Goal: Transaction & Acquisition: Purchase product/service

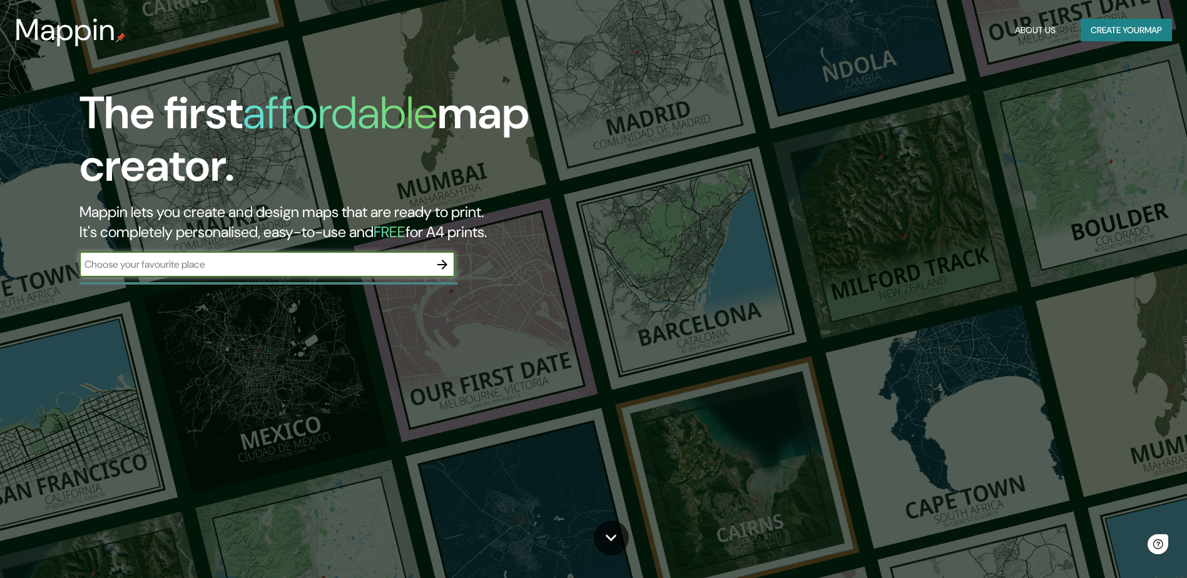
click at [224, 263] on input "text" at bounding box center [254, 264] width 350 height 14
click at [213, 267] on input "text" at bounding box center [254, 264] width 350 height 14
type input "Ibiza"
click at [445, 263] on icon "button" at bounding box center [442, 265] width 10 height 10
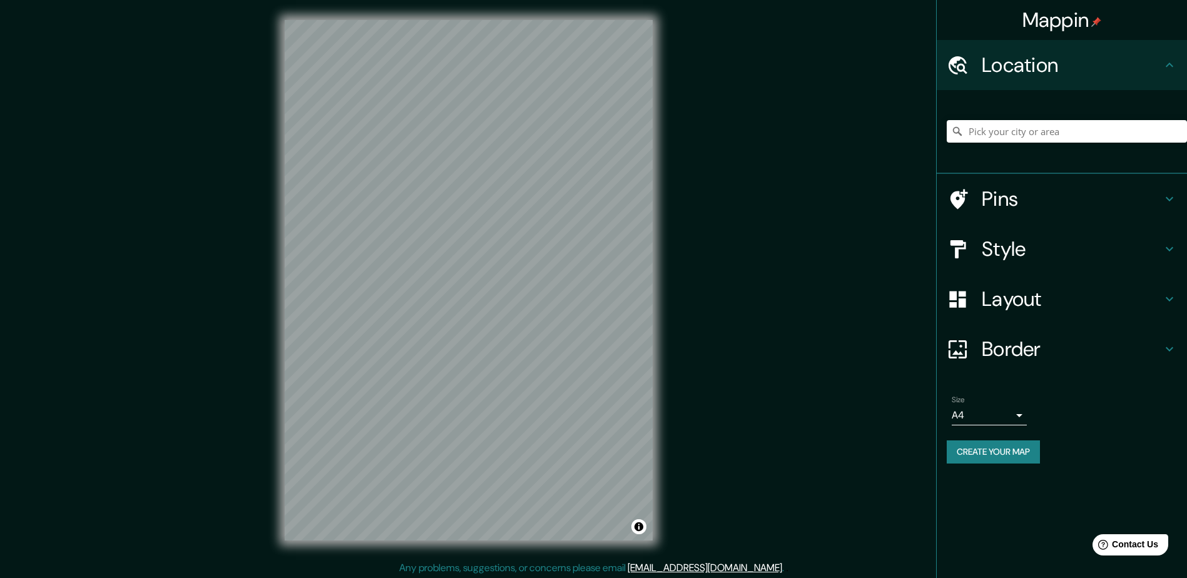
click at [988, 201] on h4 "Pins" at bounding box center [1072, 198] width 180 height 25
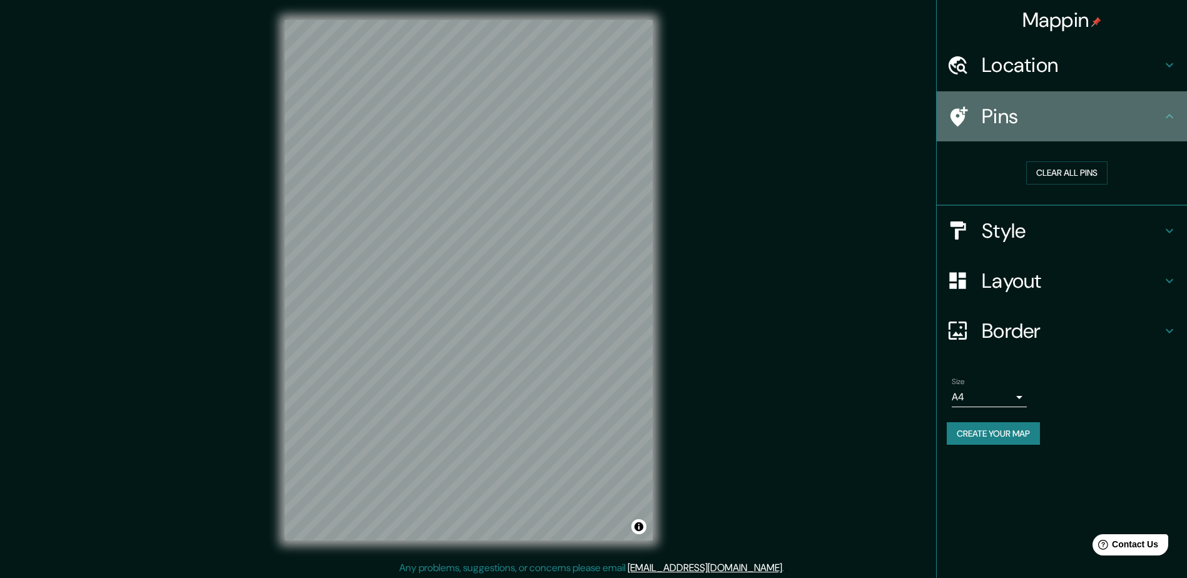
click at [962, 108] on icon at bounding box center [958, 117] width 22 height 22
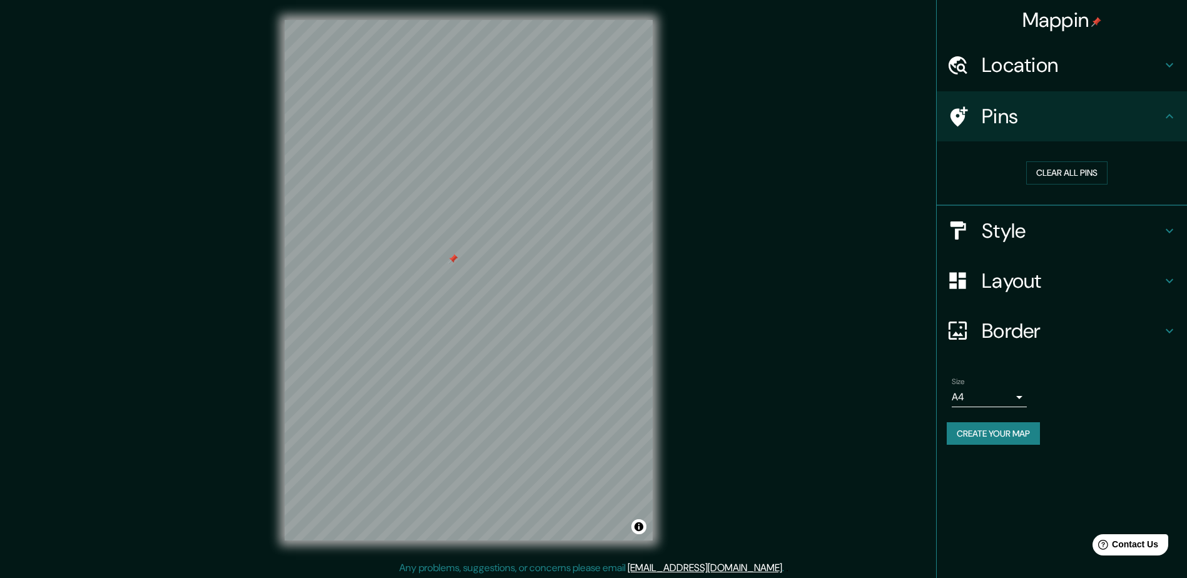
click at [457, 259] on div at bounding box center [453, 259] width 10 height 10
click at [454, 258] on div at bounding box center [456, 259] width 10 height 10
click at [454, 258] on div at bounding box center [454, 259] width 10 height 10
click at [460, 255] on div at bounding box center [461, 255] width 10 height 10
click at [457, 265] on div at bounding box center [460, 262] width 10 height 10
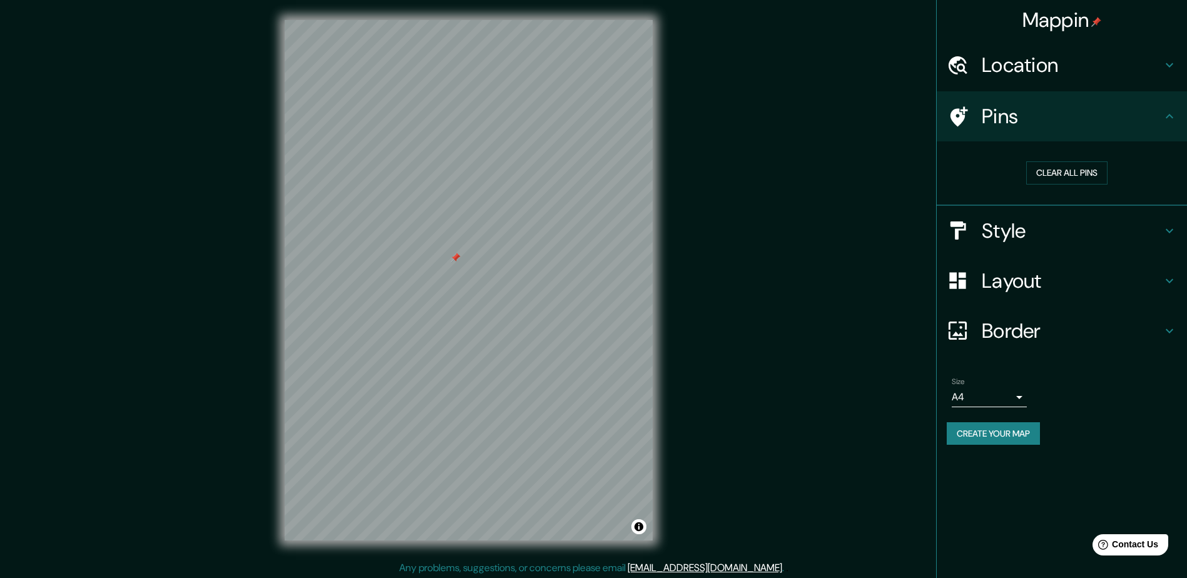
click at [458, 256] on div at bounding box center [456, 258] width 10 height 10
click at [465, 262] on div at bounding box center [466, 262] width 10 height 10
click at [464, 260] on div at bounding box center [462, 261] width 10 height 10
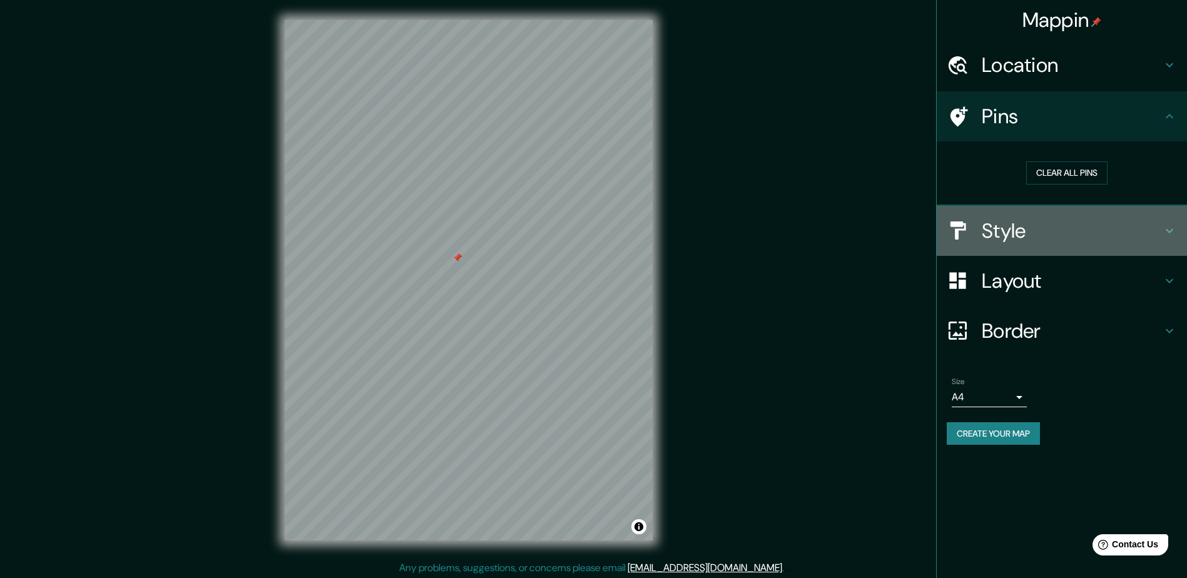
click at [1014, 237] on h4 "Style" at bounding box center [1072, 230] width 180 height 25
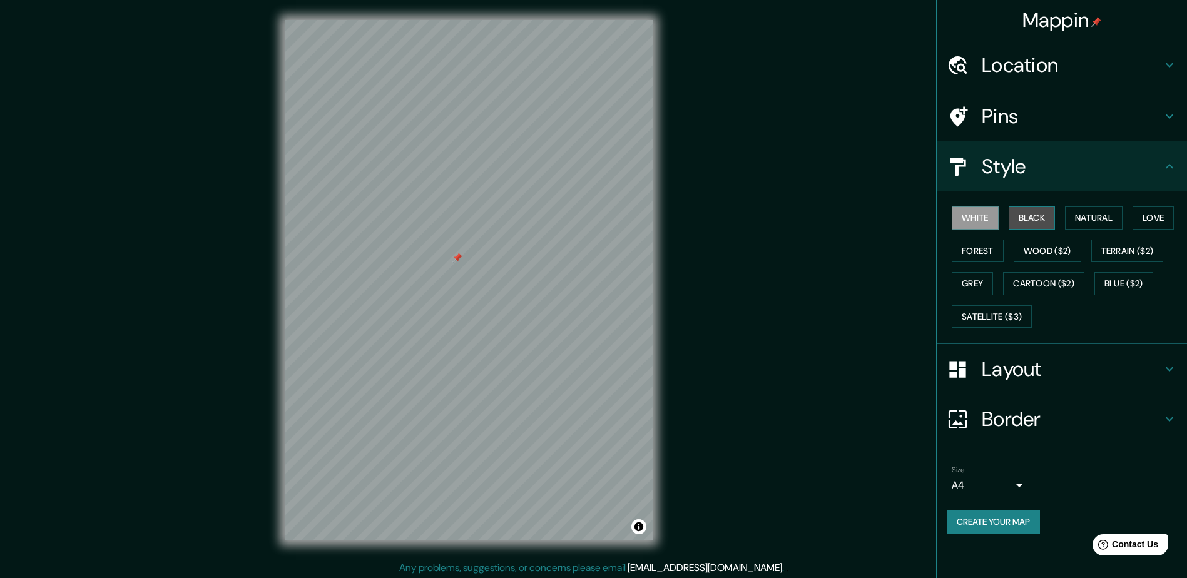
click at [1039, 215] on button "Black" at bounding box center [1032, 217] width 47 height 23
click at [1092, 220] on button "Natural" at bounding box center [1094, 217] width 58 height 23
click at [1165, 218] on button "Love" at bounding box center [1153, 217] width 41 height 23
click at [986, 249] on button "Forest" at bounding box center [978, 251] width 52 height 23
click at [1042, 250] on button "Wood ($2)" at bounding box center [1048, 251] width 68 height 23
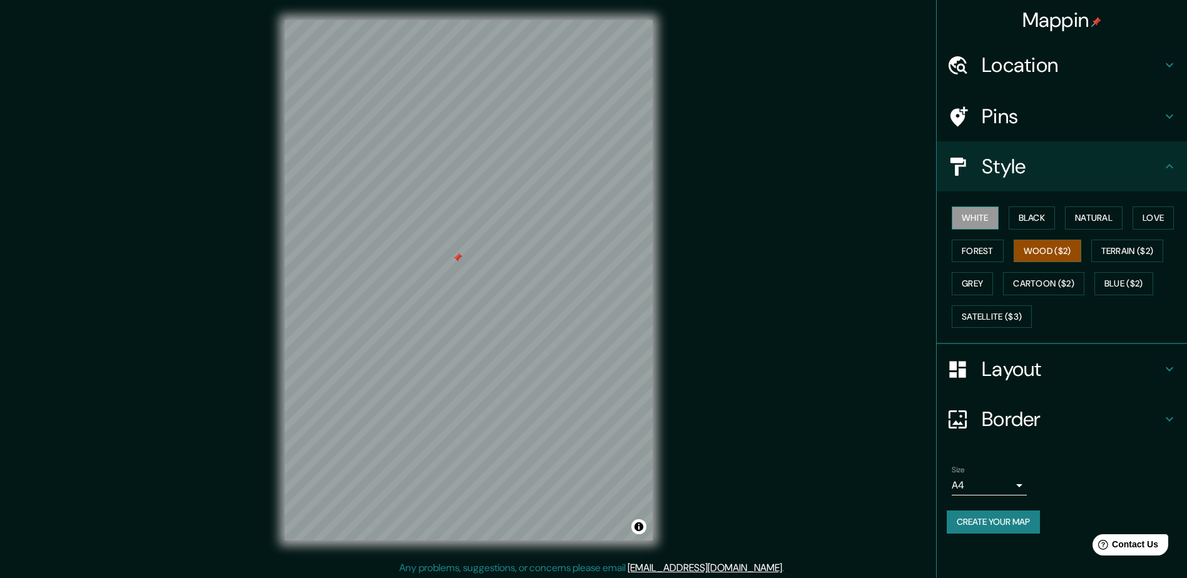
click at [982, 220] on button "White" at bounding box center [975, 217] width 47 height 23
click at [1071, 51] on div "Location" at bounding box center [1062, 65] width 250 height 50
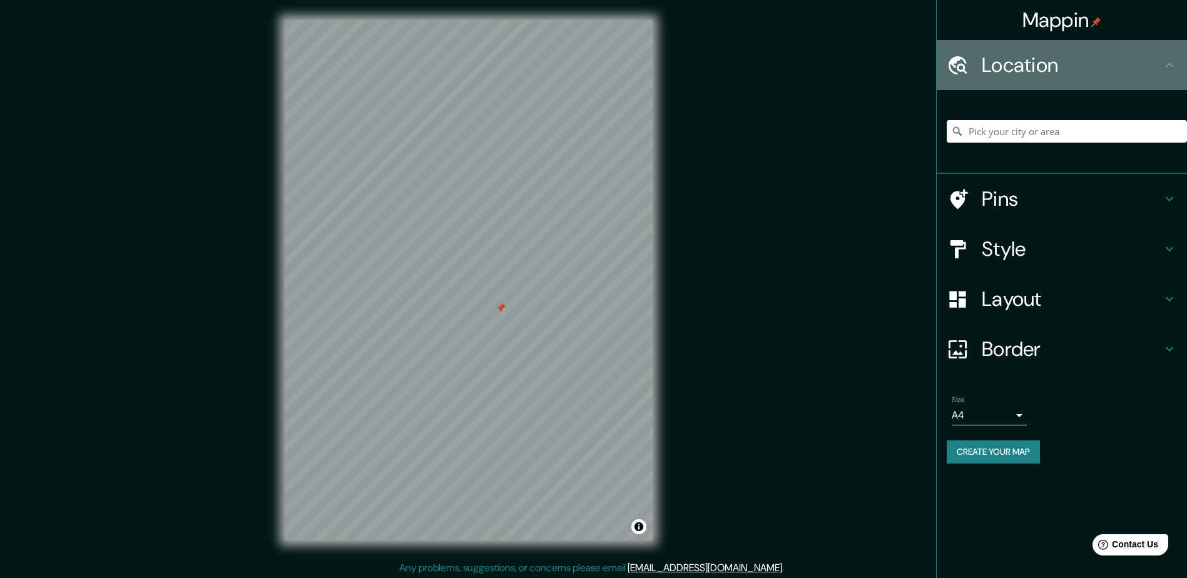
click at [1069, 58] on h4 "Location" at bounding box center [1072, 65] width 180 height 25
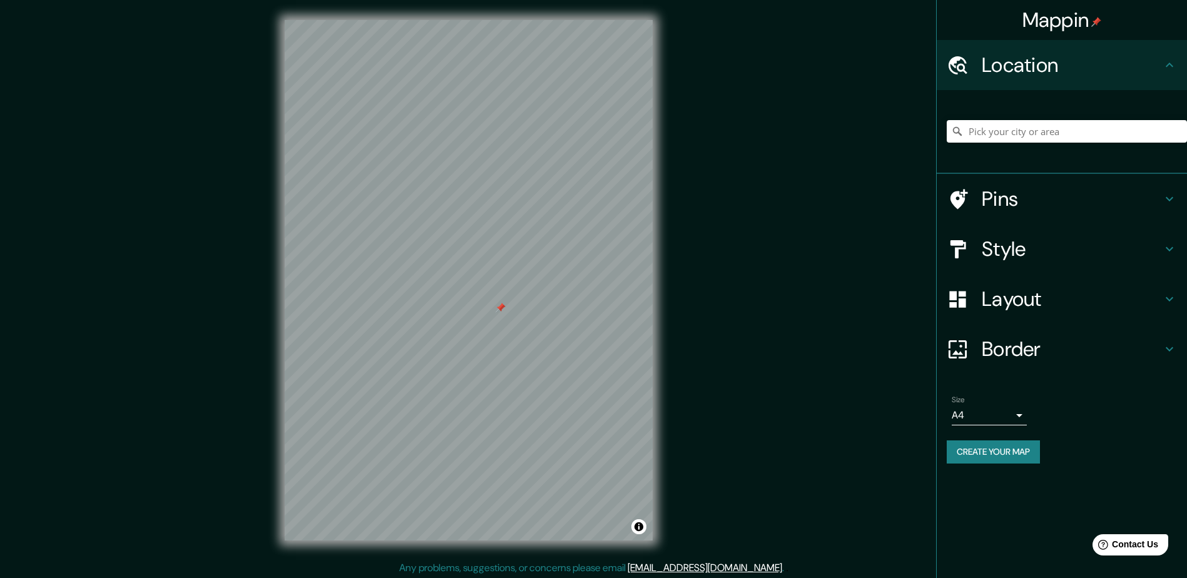
click at [1002, 200] on h4 "Pins" at bounding box center [1072, 198] width 180 height 25
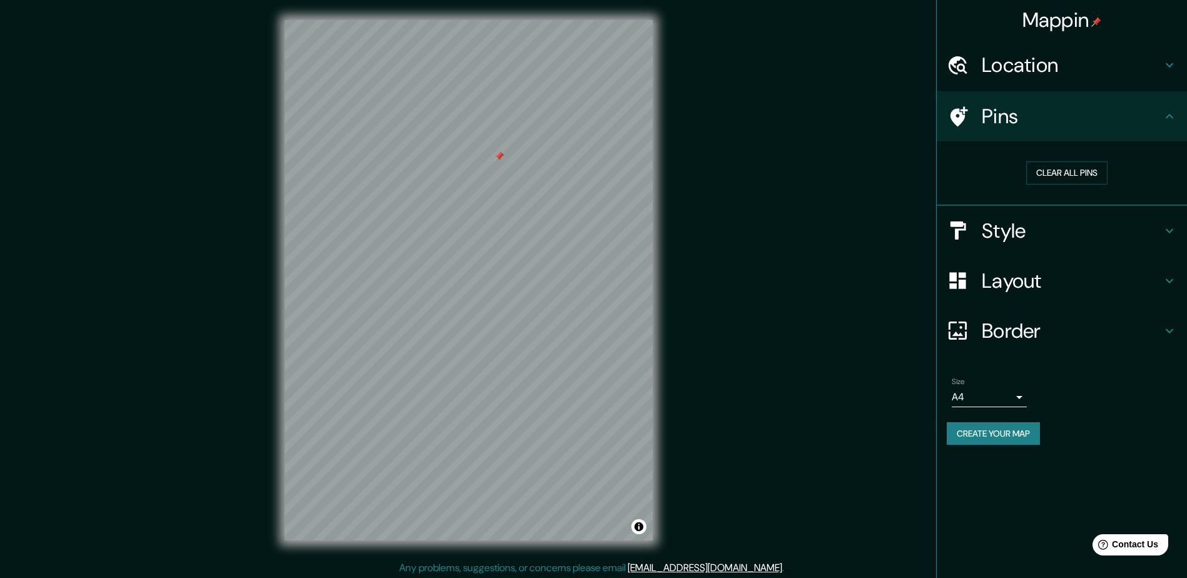
click at [1044, 282] on h4 "Layout" at bounding box center [1072, 280] width 180 height 25
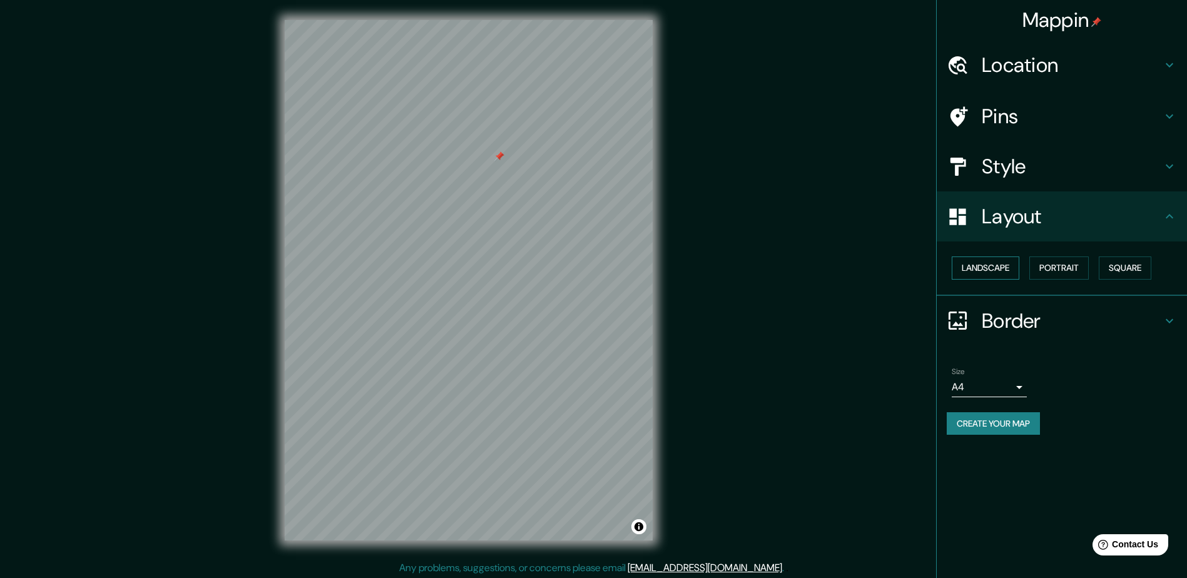
click at [1010, 273] on button "Landscape" at bounding box center [986, 268] width 68 height 23
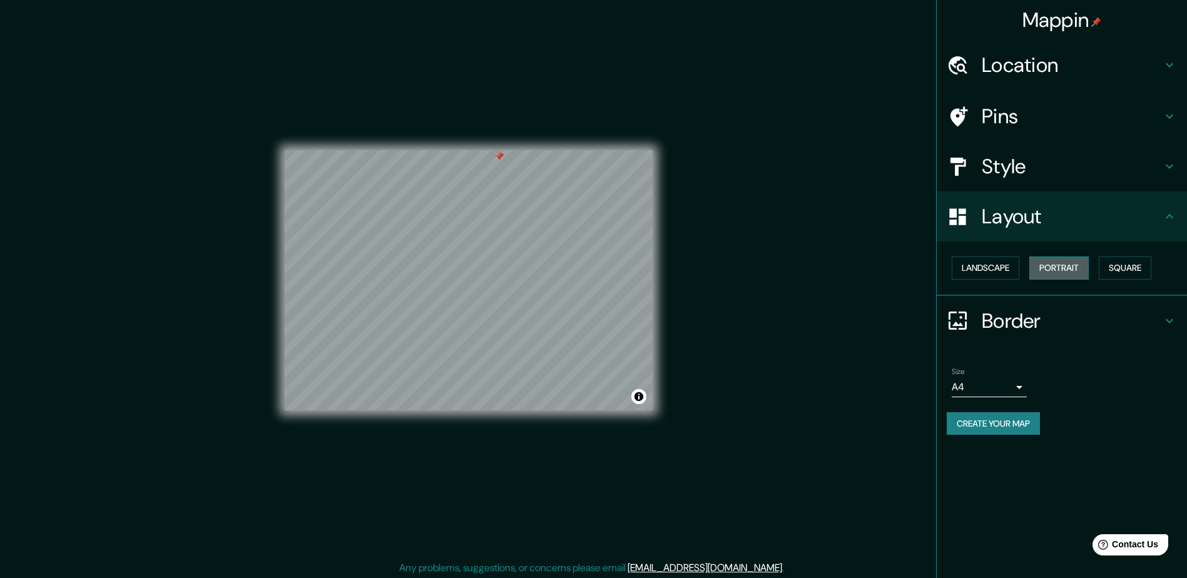
click at [1062, 270] on button "Portrait" at bounding box center [1058, 268] width 59 height 23
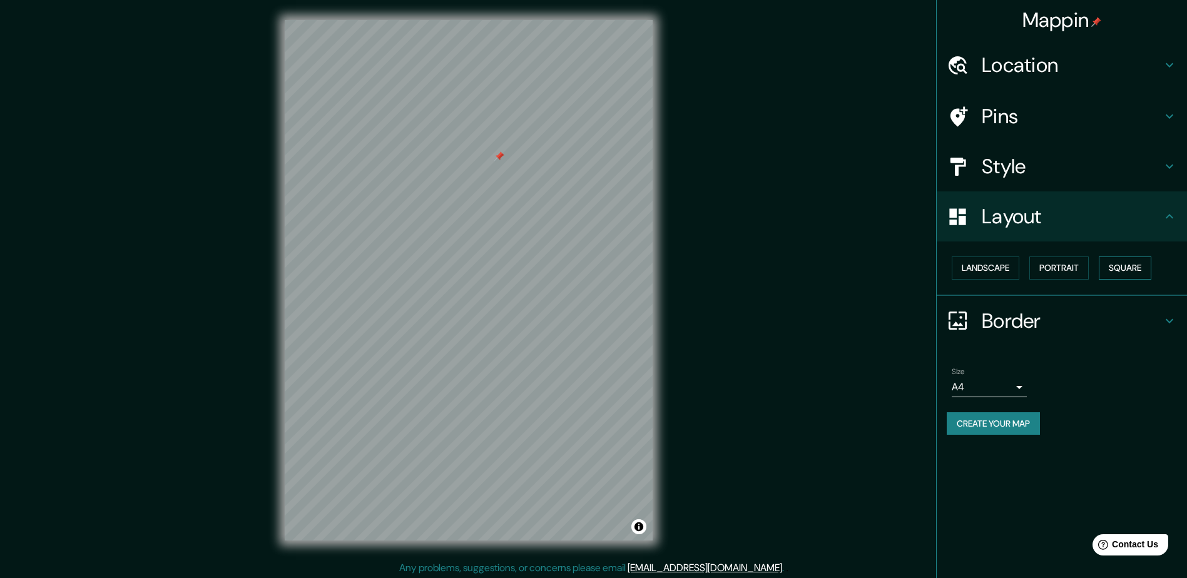
click at [1129, 272] on button "Square" at bounding box center [1125, 268] width 53 height 23
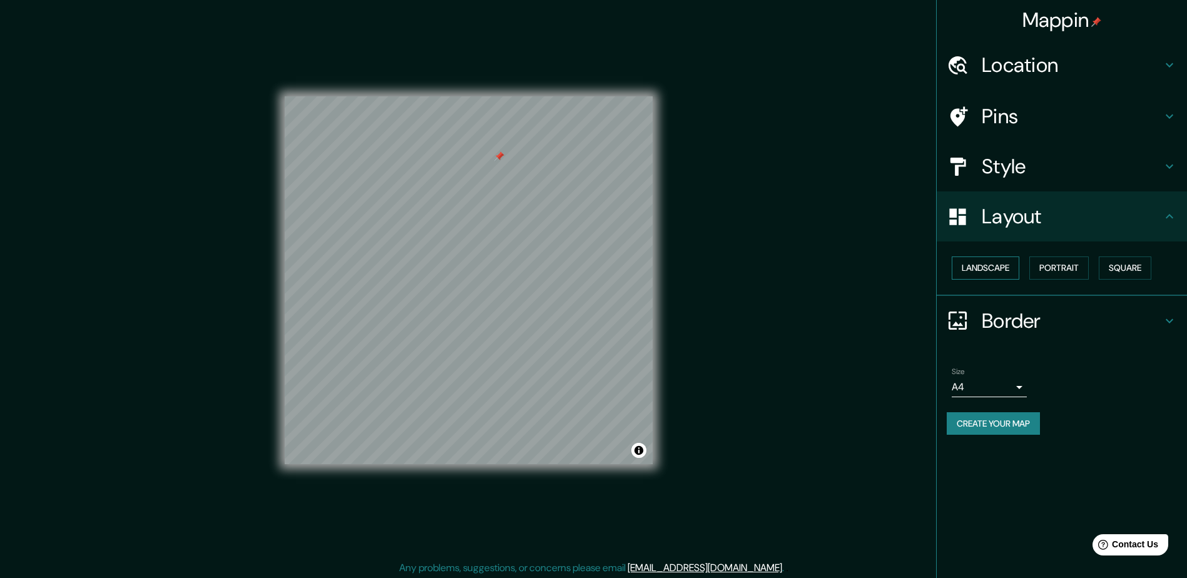
click at [985, 271] on button "Landscape" at bounding box center [986, 268] width 68 height 23
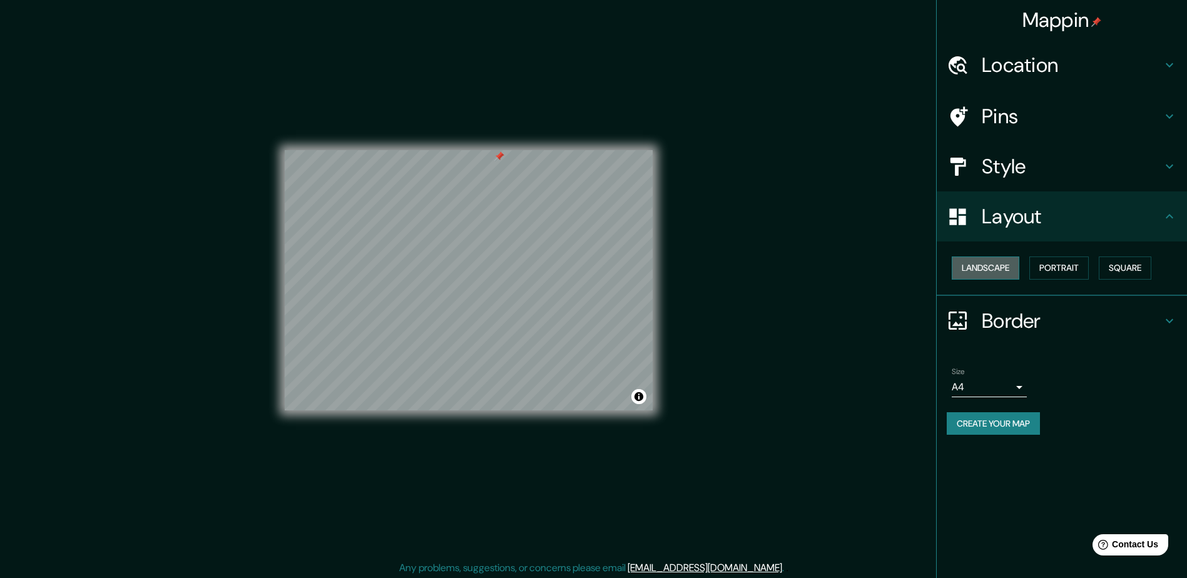
click at [1006, 268] on button "Landscape" at bounding box center [986, 268] width 68 height 23
click at [1059, 269] on button "Portrait" at bounding box center [1058, 268] width 59 height 23
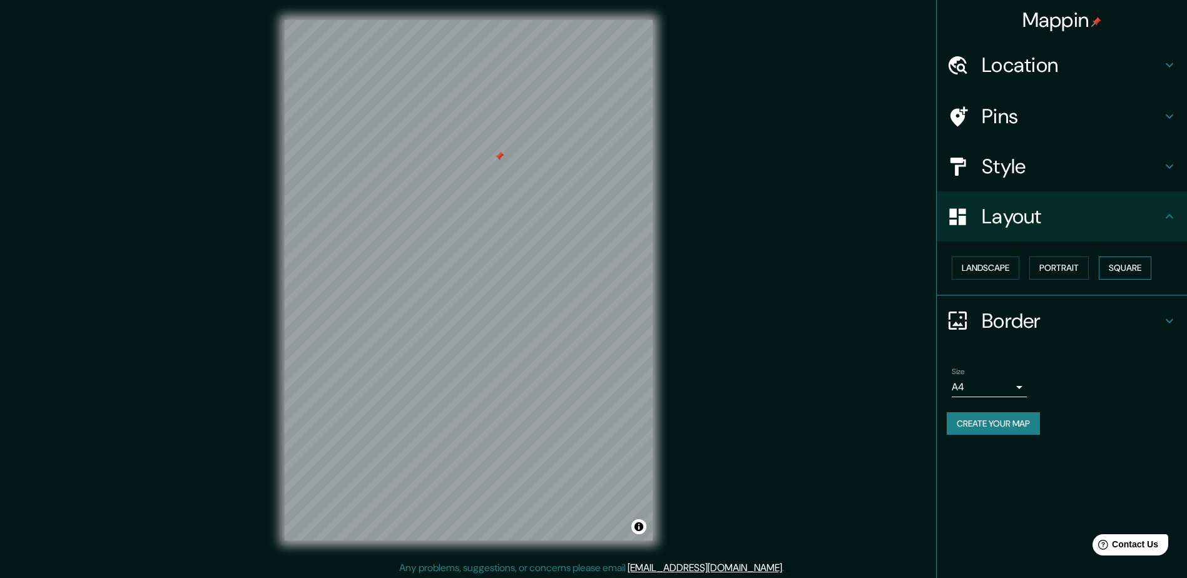
click at [1124, 269] on button "Square" at bounding box center [1125, 268] width 53 height 23
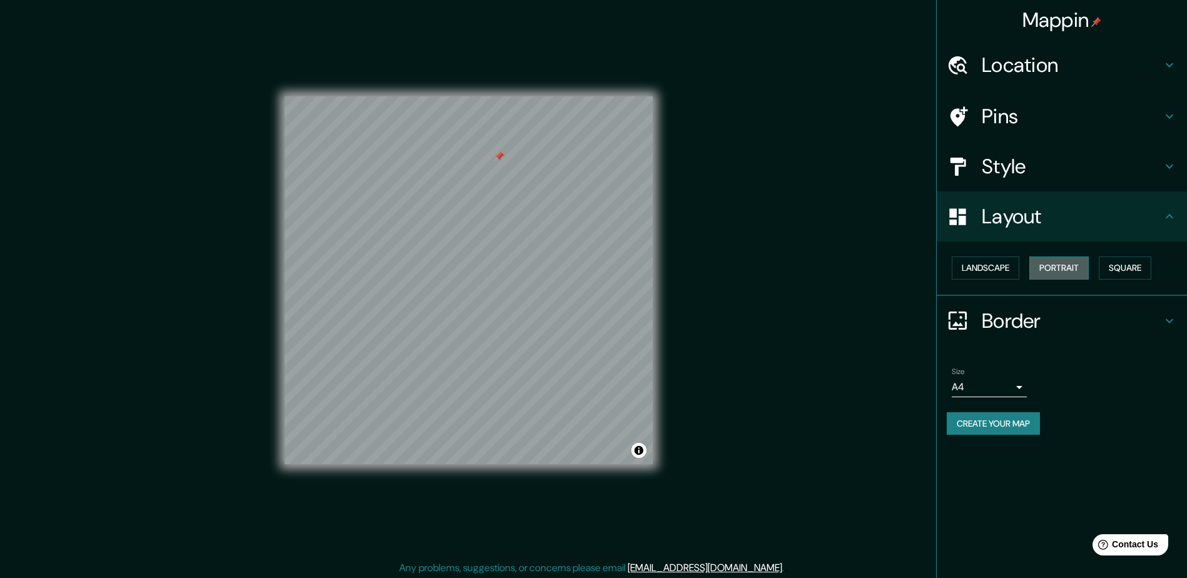
click at [1081, 273] on button "Portrait" at bounding box center [1058, 268] width 59 height 23
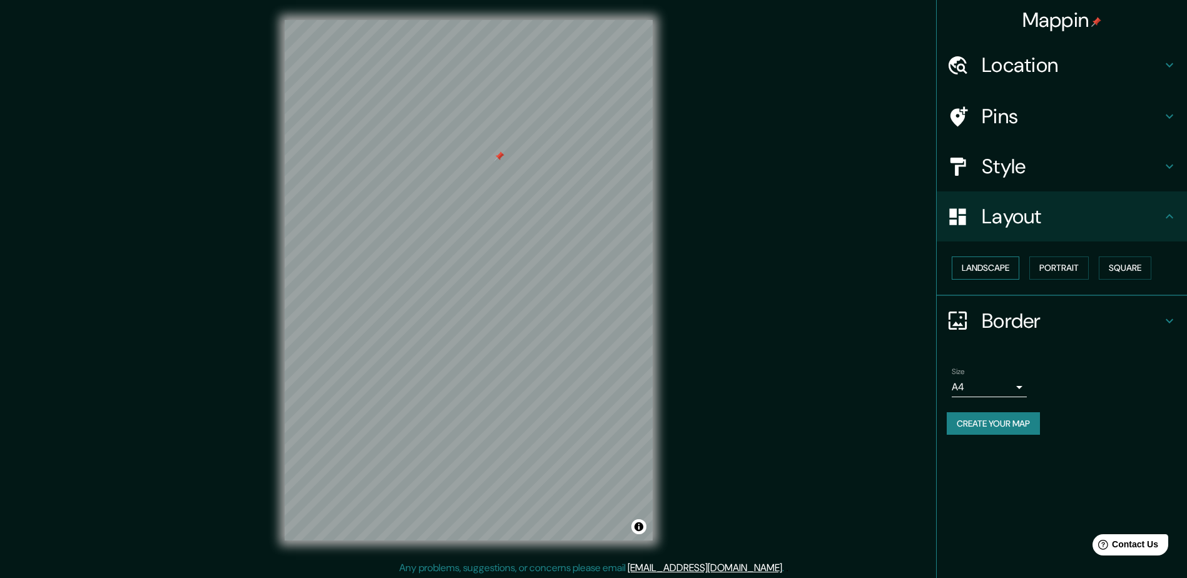
click at [989, 273] on button "Landscape" at bounding box center [986, 268] width 68 height 23
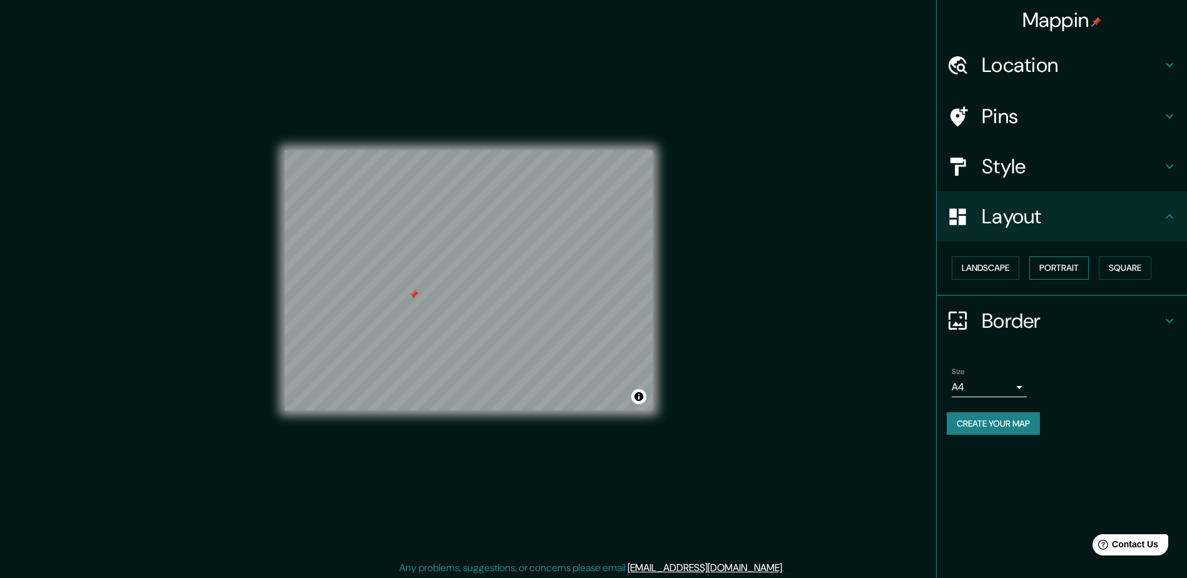
click at [1054, 270] on button "Portrait" at bounding box center [1058, 268] width 59 height 23
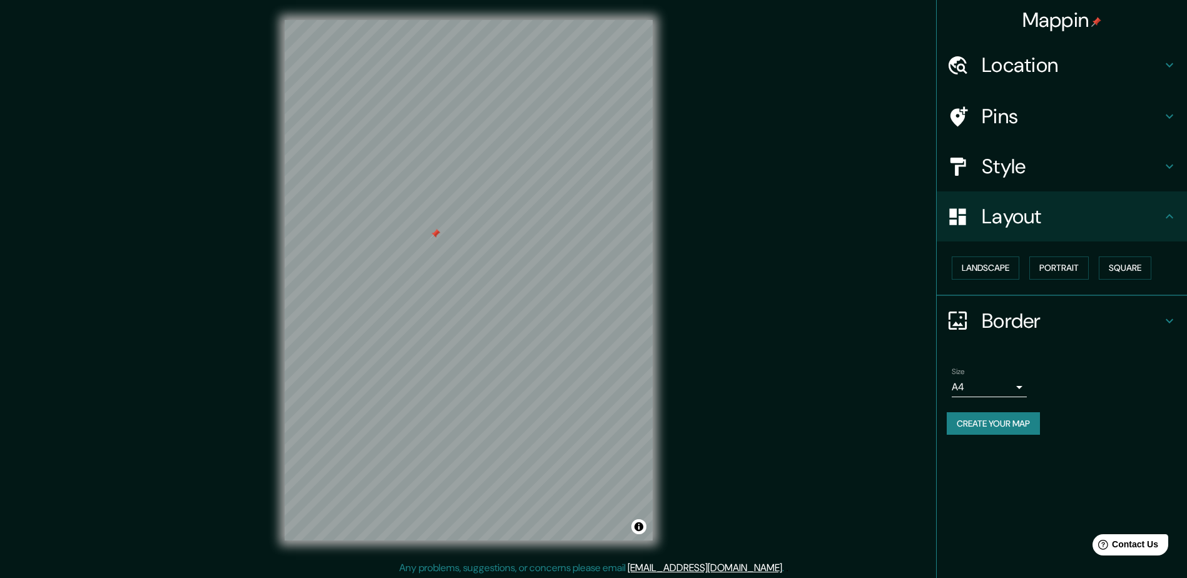
click at [676, 253] on div "Mappin Location Pins Style Layout Landscape Portrait Square Border Choose a bor…" at bounding box center [593, 290] width 1187 height 581
click at [1047, 176] on h4 "Style" at bounding box center [1072, 166] width 180 height 25
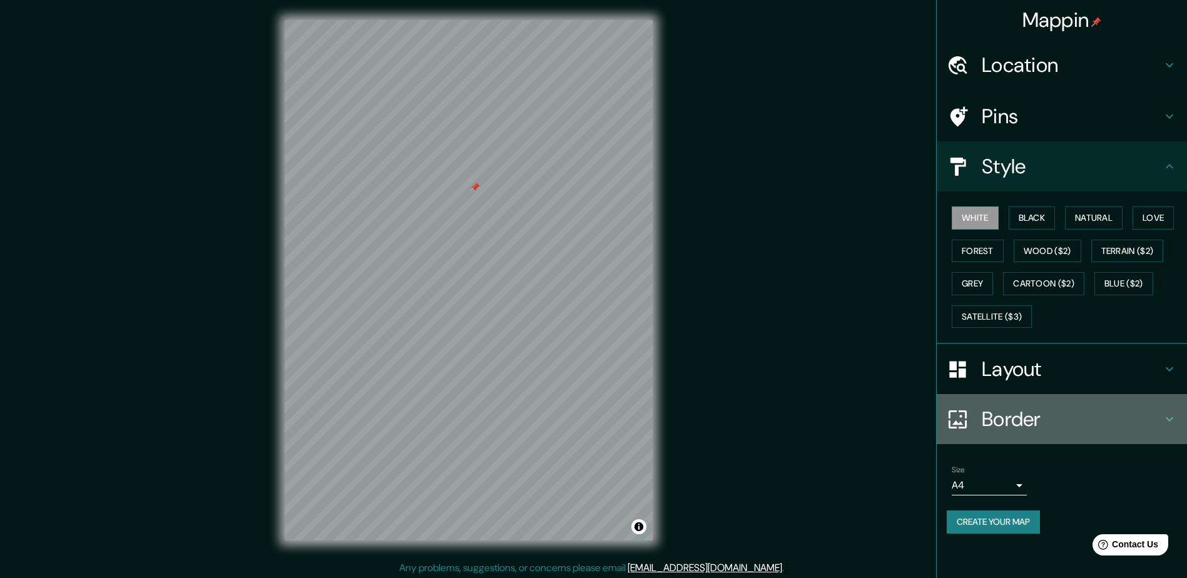
click at [1169, 417] on icon at bounding box center [1169, 419] width 15 height 15
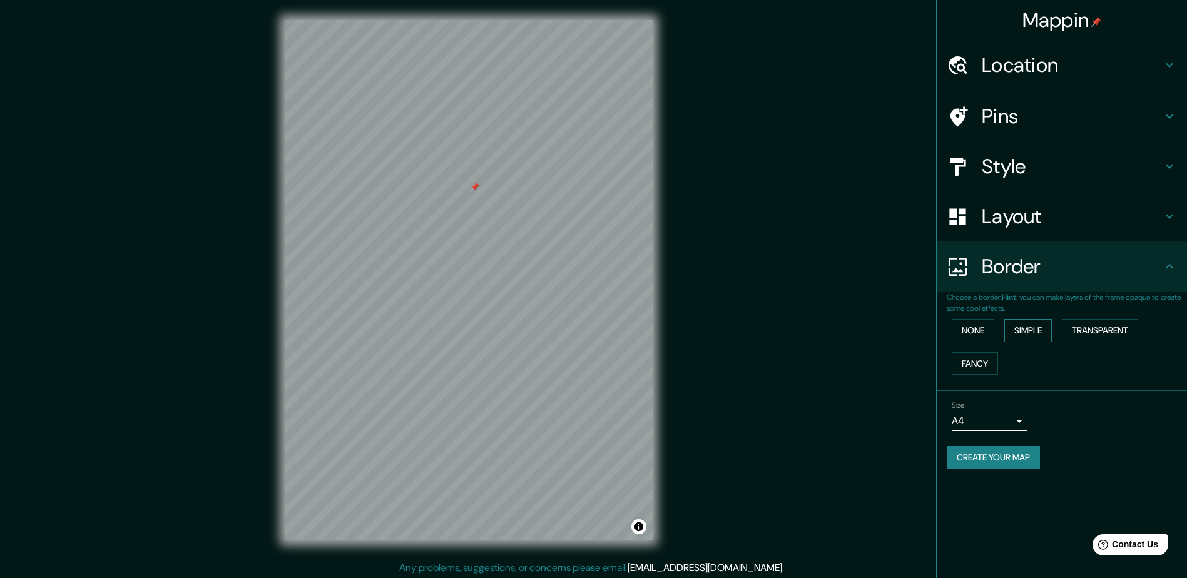
click at [1051, 330] on button "Simple" at bounding box center [1028, 330] width 48 height 23
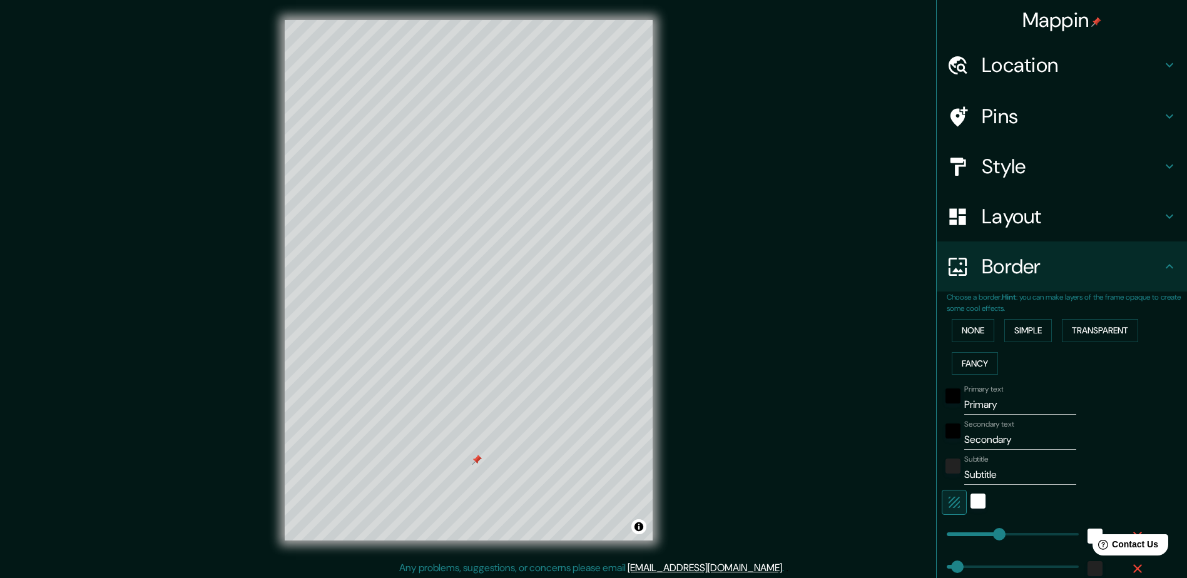
click at [477, 459] on div at bounding box center [477, 460] width 10 height 10
click at [477, 462] on div at bounding box center [477, 460] width 10 height 10
drag, startPoint x: 1000, startPoint y: 404, endPoint x: 944, endPoint y: 404, distance: 55.7
click at [944, 404] on div "Primary text Primary" at bounding box center [1044, 400] width 205 height 30
type input "E"
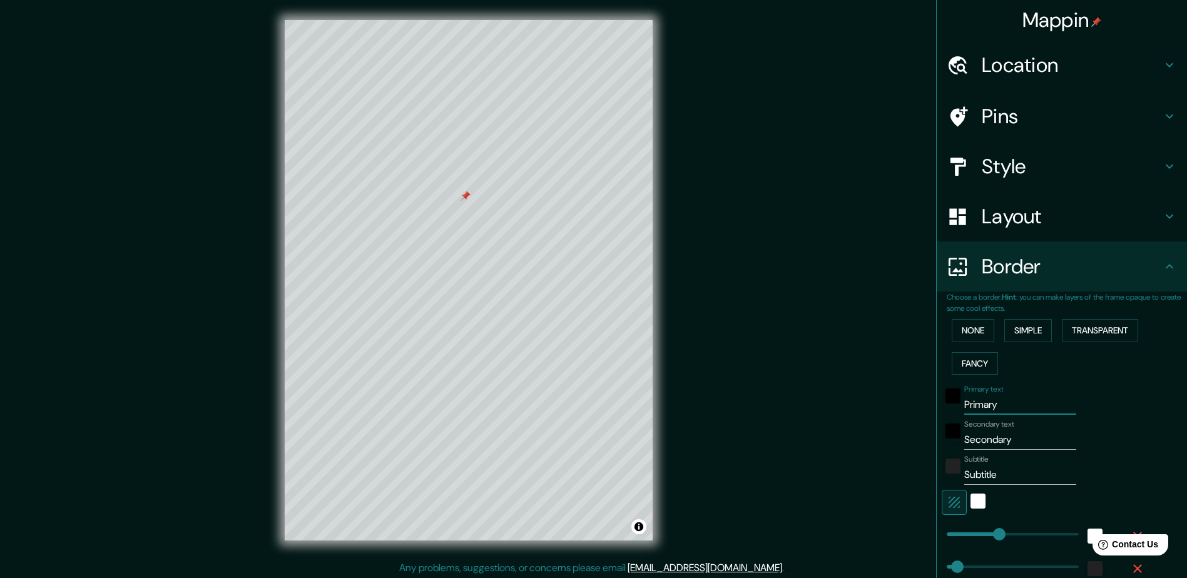
type input "235"
type input "47"
type input "EI"
type input "235"
type input "47"
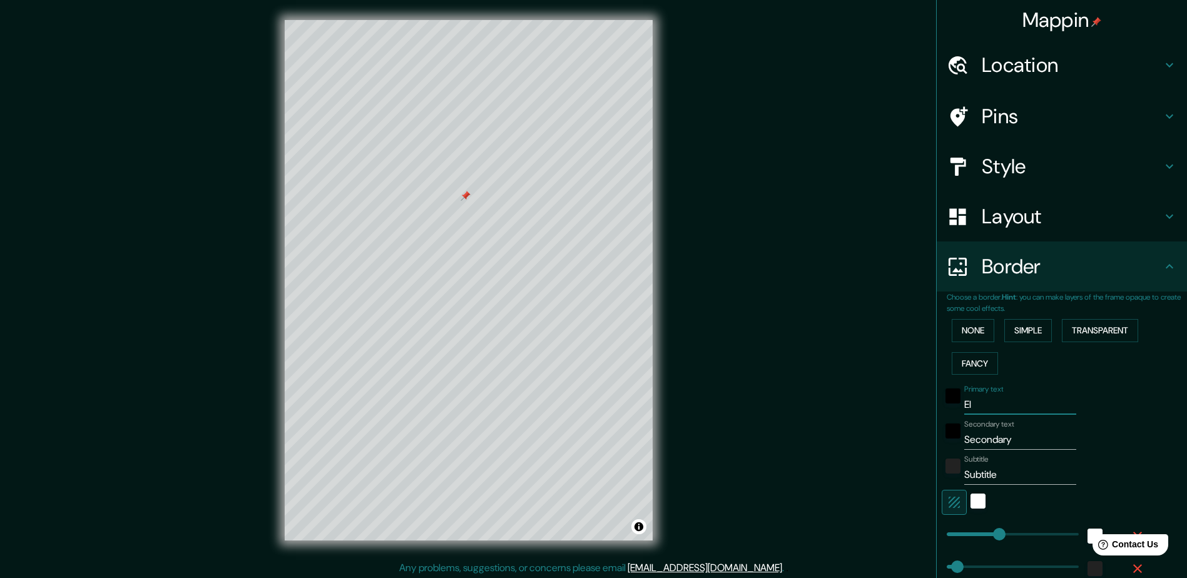
type input "EIV"
type input "235"
type input "47"
type input "EIVI"
type input "235"
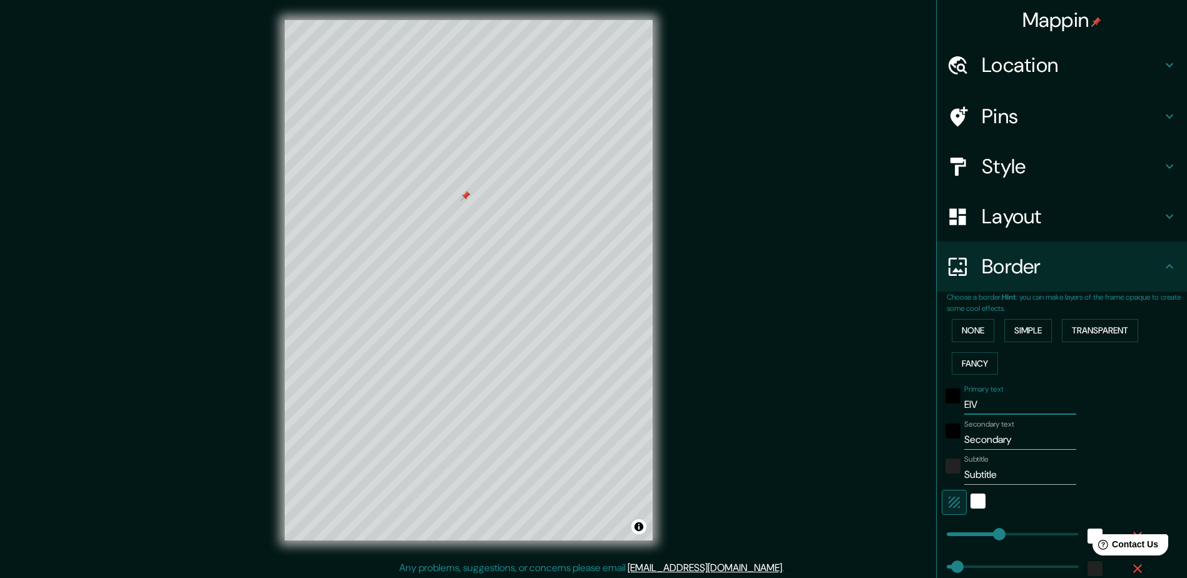
type input "47"
type input "EIVIS"
type input "235"
type input "47"
type input "EIVISS"
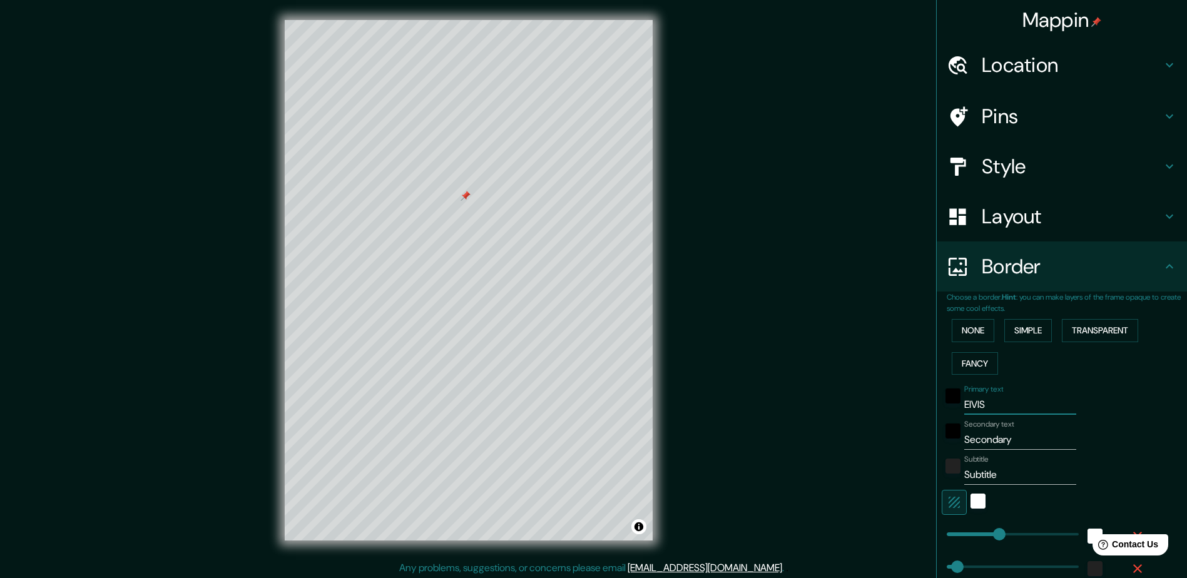
type input "235"
type input "47"
type input "[GEOGRAPHIC_DATA]"
type input "235"
type input "47"
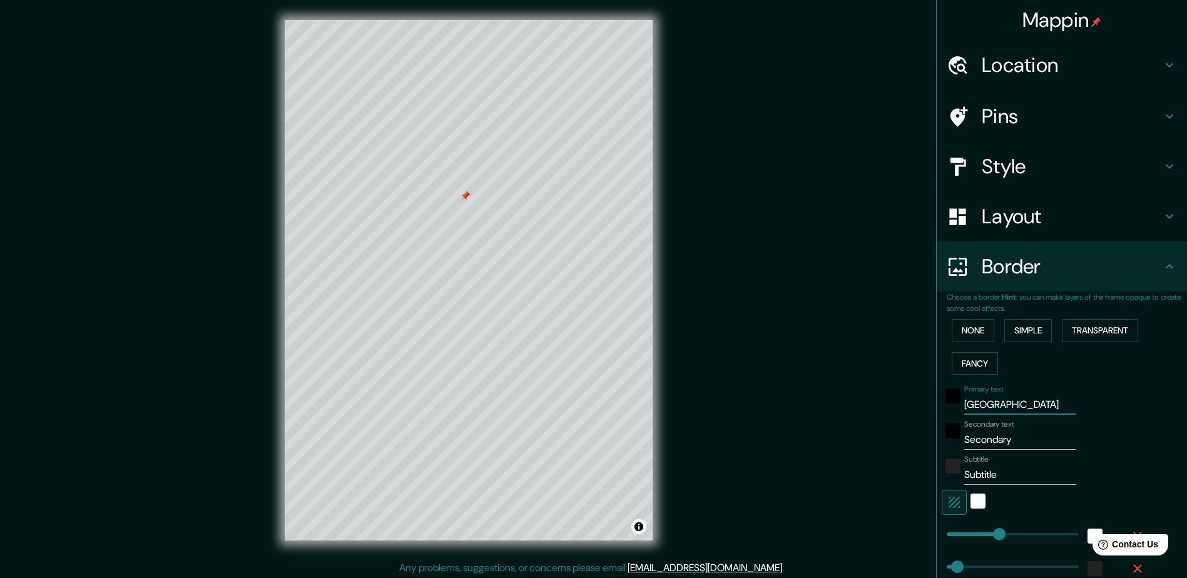
type input "[GEOGRAPHIC_DATA]"
click at [1022, 440] on input "Secondary" at bounding box center [1020, 440] width 112 height 20
drag, startPoint x: 1022, startPoint y: 440, endPoint x: 929, endPoint y: 440, distance: 93.9
click at [937, 440] on div "Choose a border. Hint : you can make layers of the frame opaque to create some …" at bounding box center [1062, 456] width 250 height 328
type input "E"
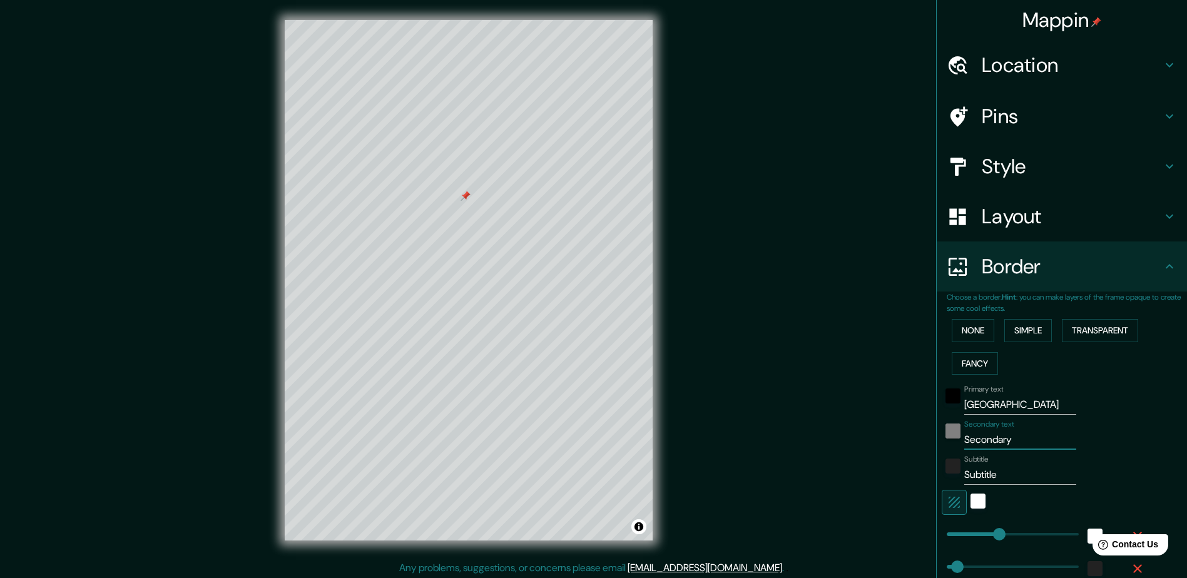
type input "235"
type input "47"
type input "El"
type input "235"
type input "47"
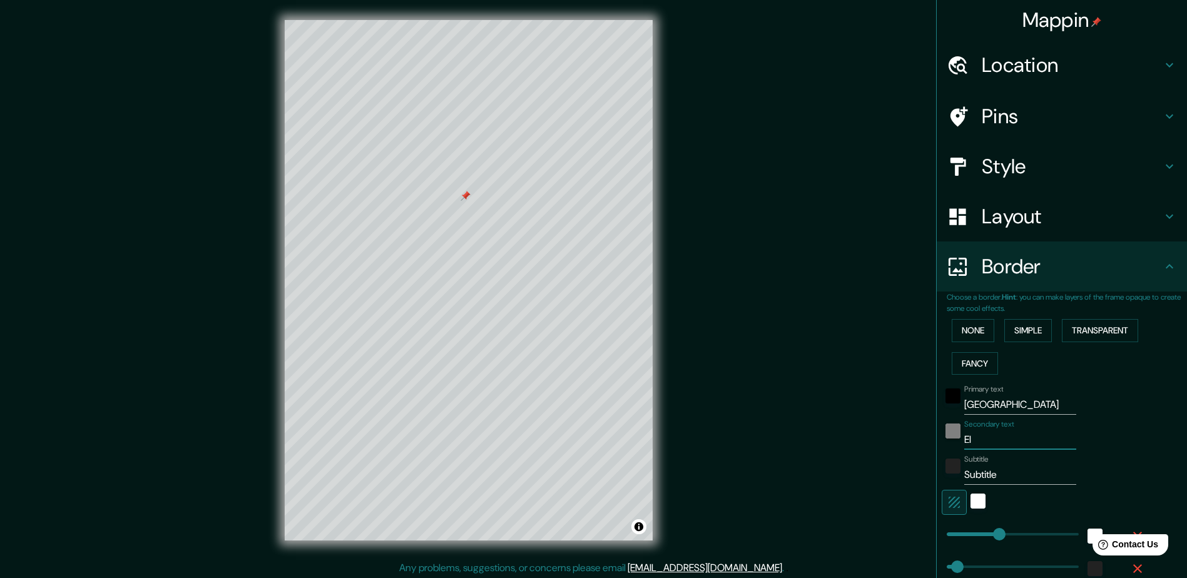
type input "E"
type input "235"
type input "47"
type input "235"
type input "47"
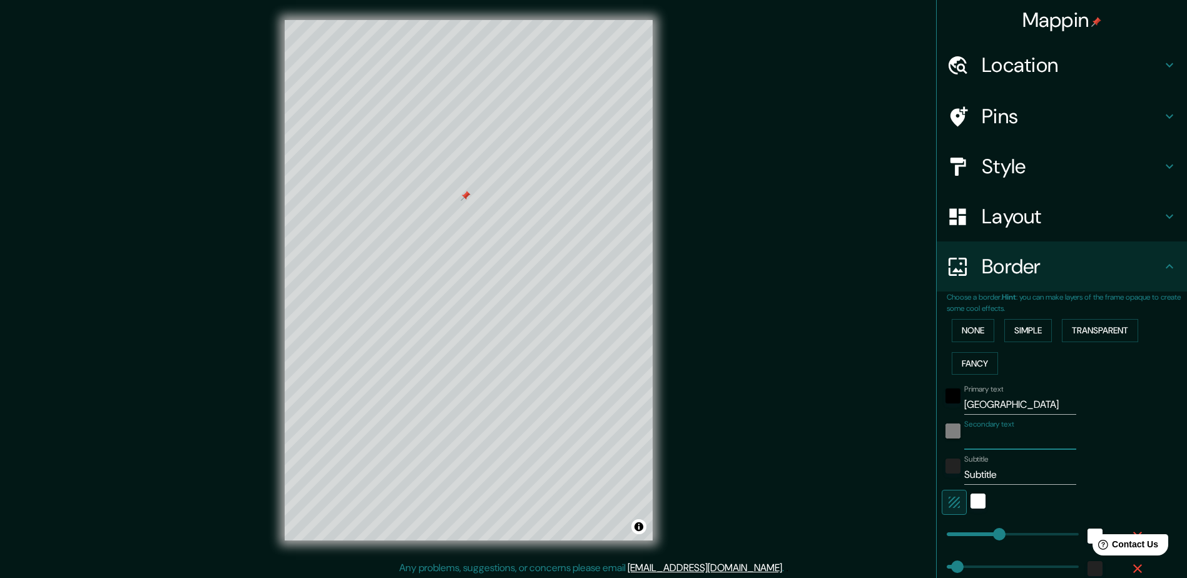
type input "E"
type input "235"
type input "47"
type input "El"
type input "235"
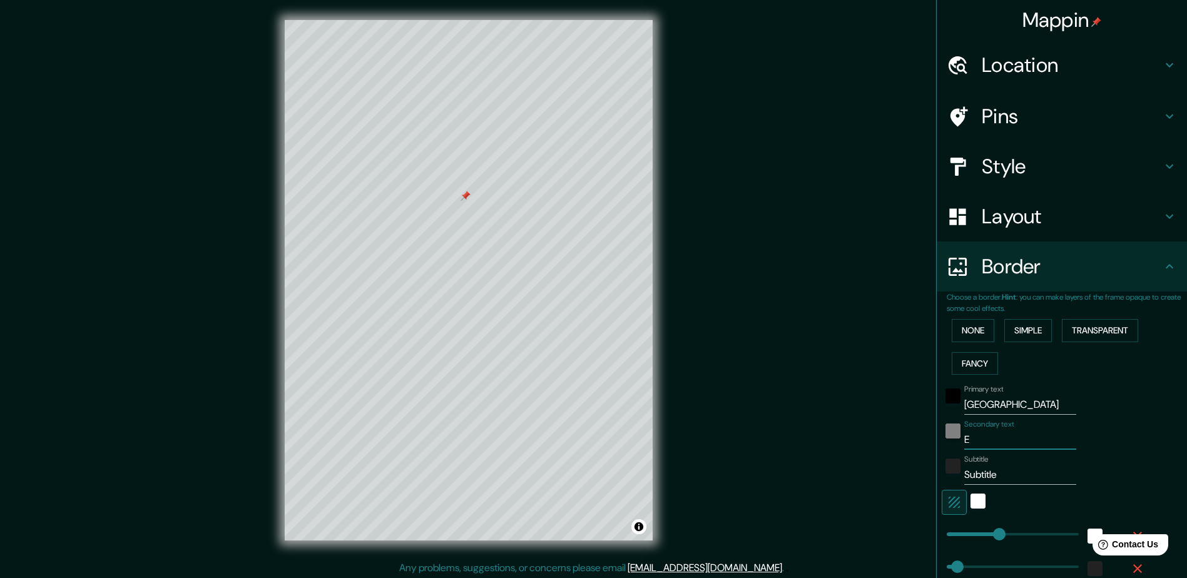
type input "47"
type input "El"
type input "235"
type input "47"
type input "El p"
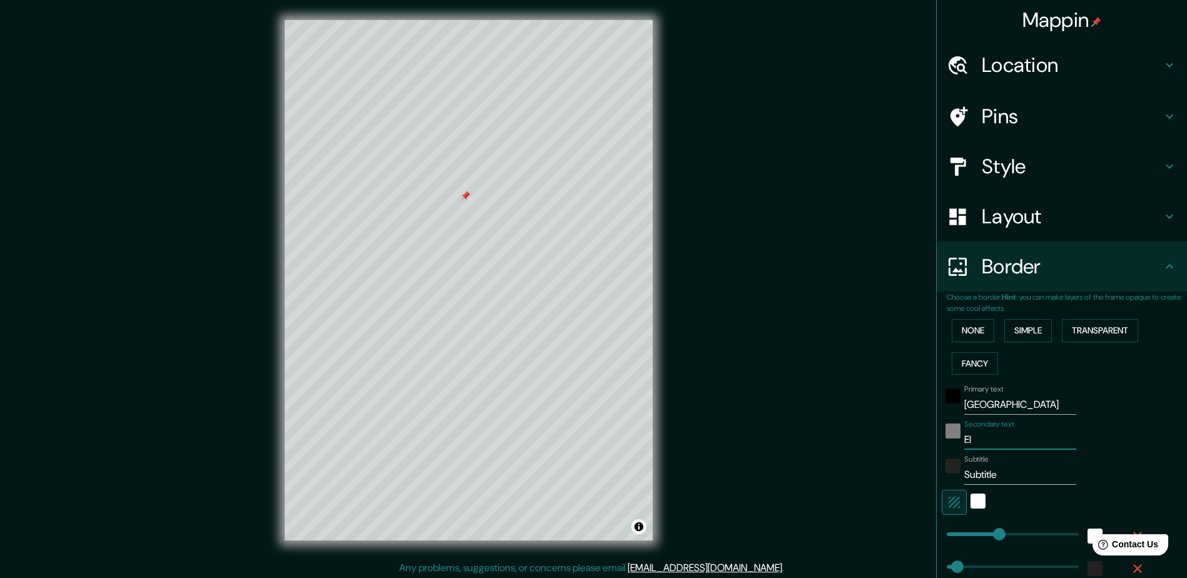
type input "235"
type input "47"
type input "El pa"
type input "235"
type input "47"
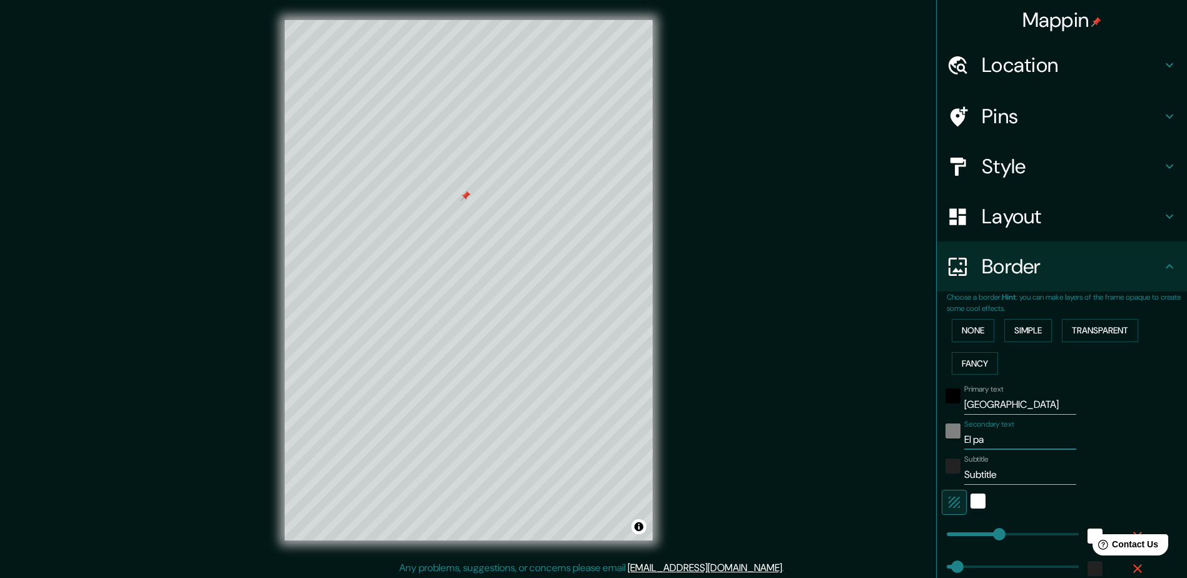
type input "El pas"
type input "235"
type input "47"
type input "El pase"
type input "235"
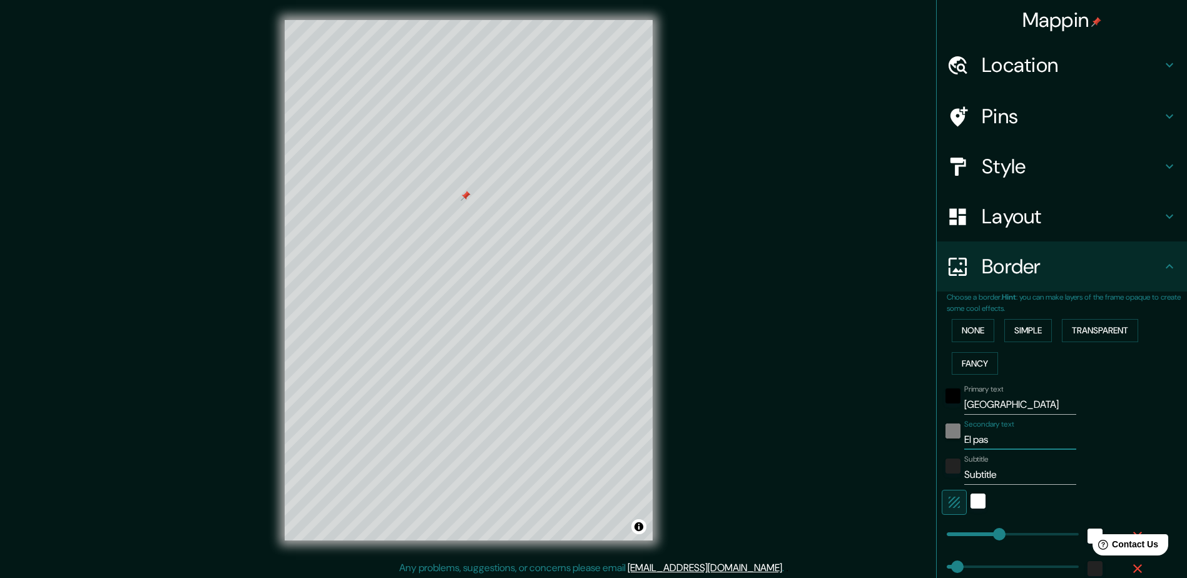
type input "47"
type input "El pas"
type input "235"
type input "47"
type input "El pa"
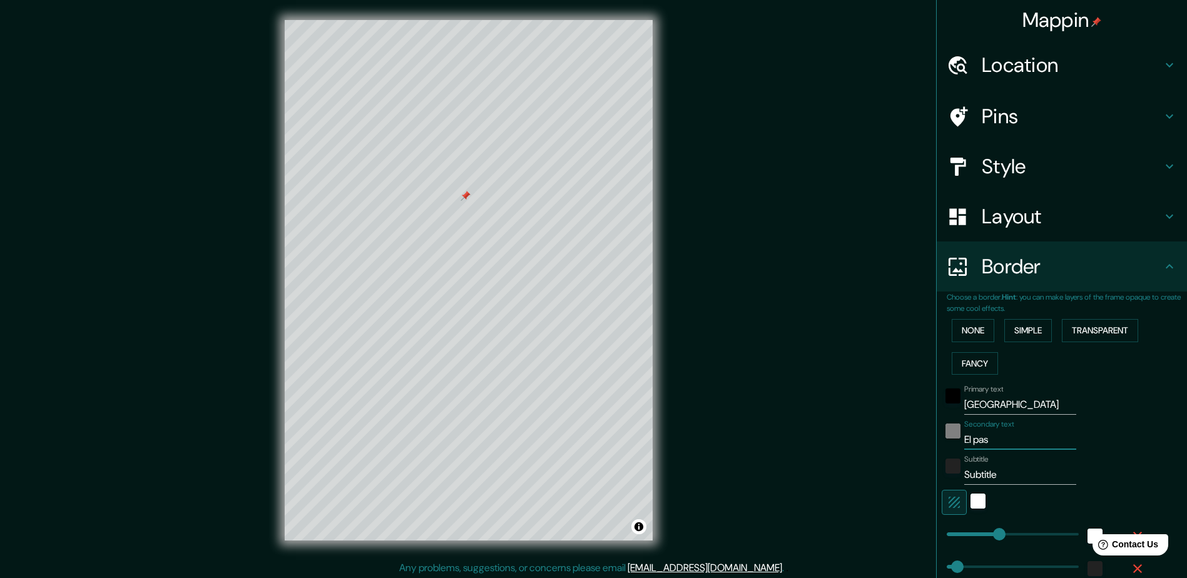
type input "235"
type input "47"
type input "El p"
type input "235"
type input "47"
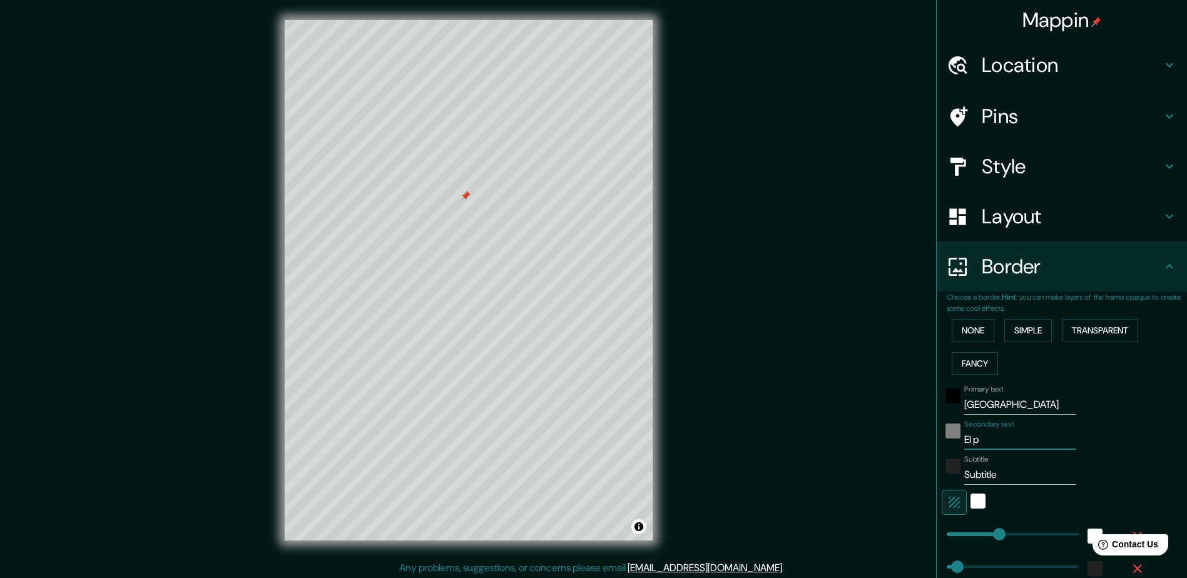
type input "El"
type input "235"
type input "47"
type input "El"
type input "235"
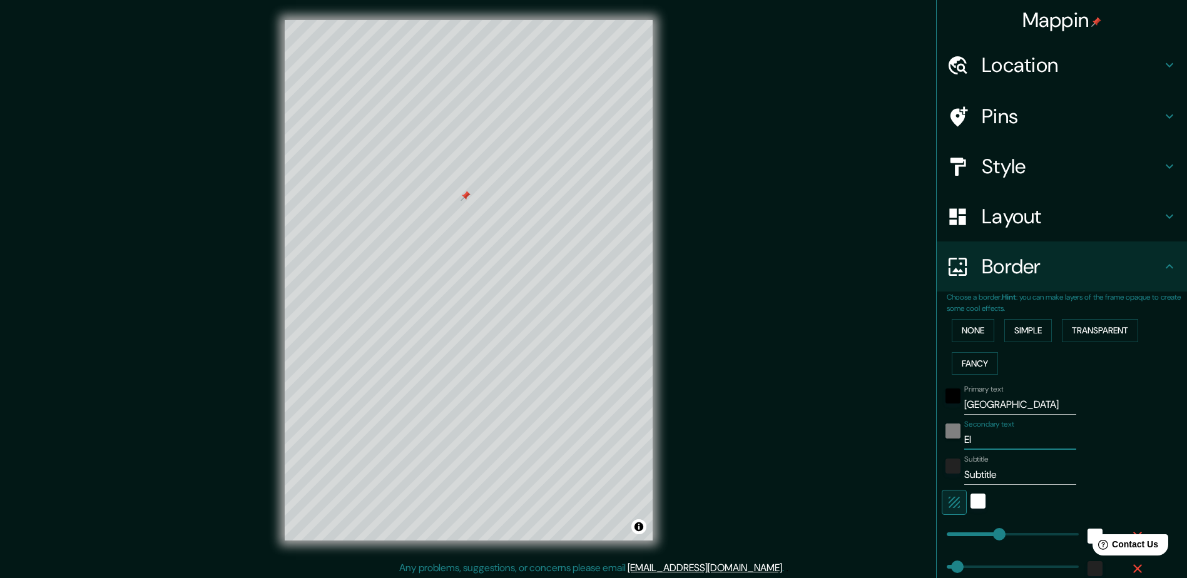
type input "47"
type input "E"
type input "235"
type input "47"
type input "235"
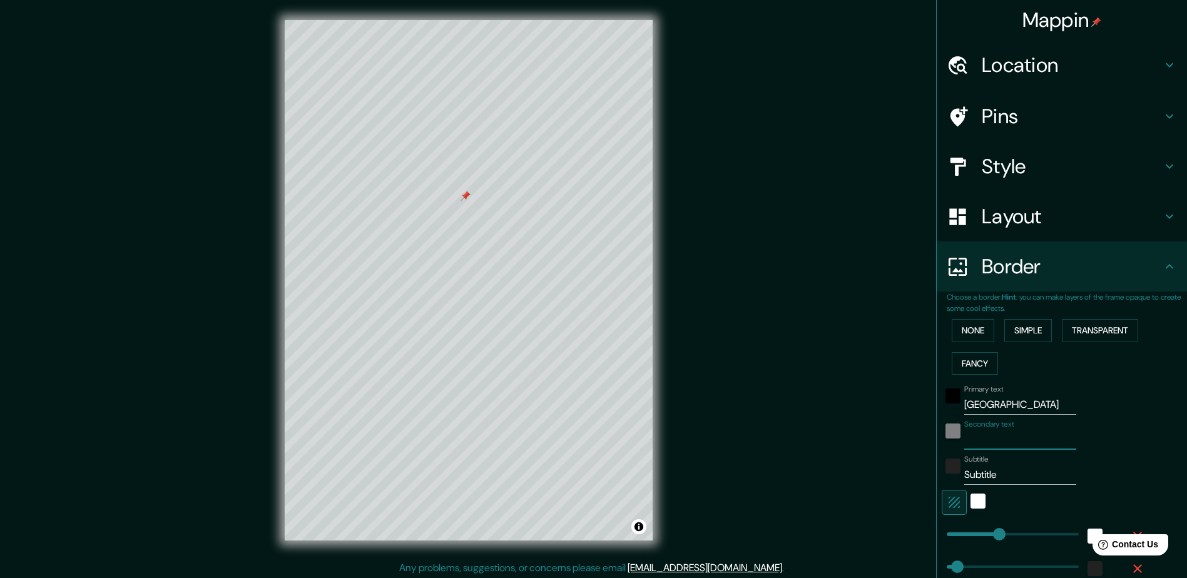
type input "47"
type input "2"
type input "235"
type input "47"
type input "20"
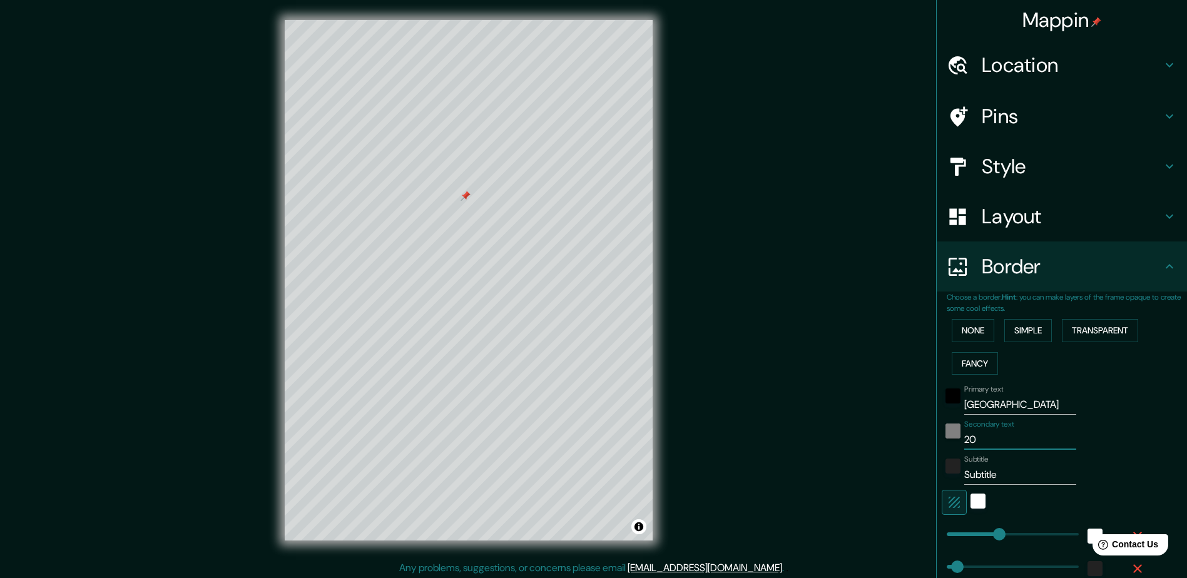
type input "235"
type input "47"
type input "20."
type input "235"
type input "47"
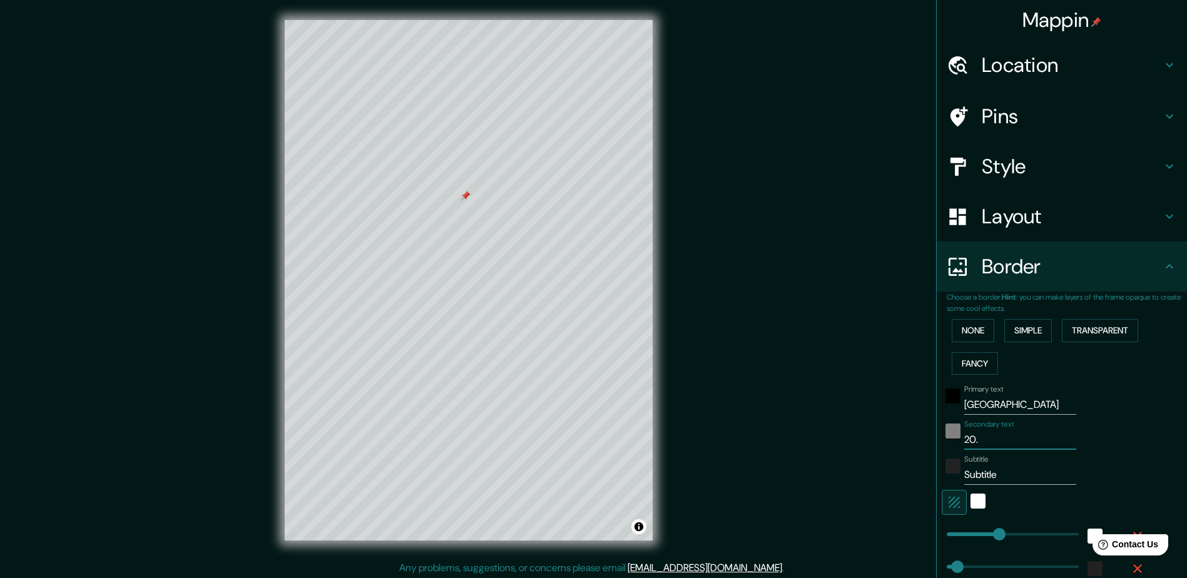
type input "20.0"
type input "235"
type input "47"
type input "20.04"
type input "235"
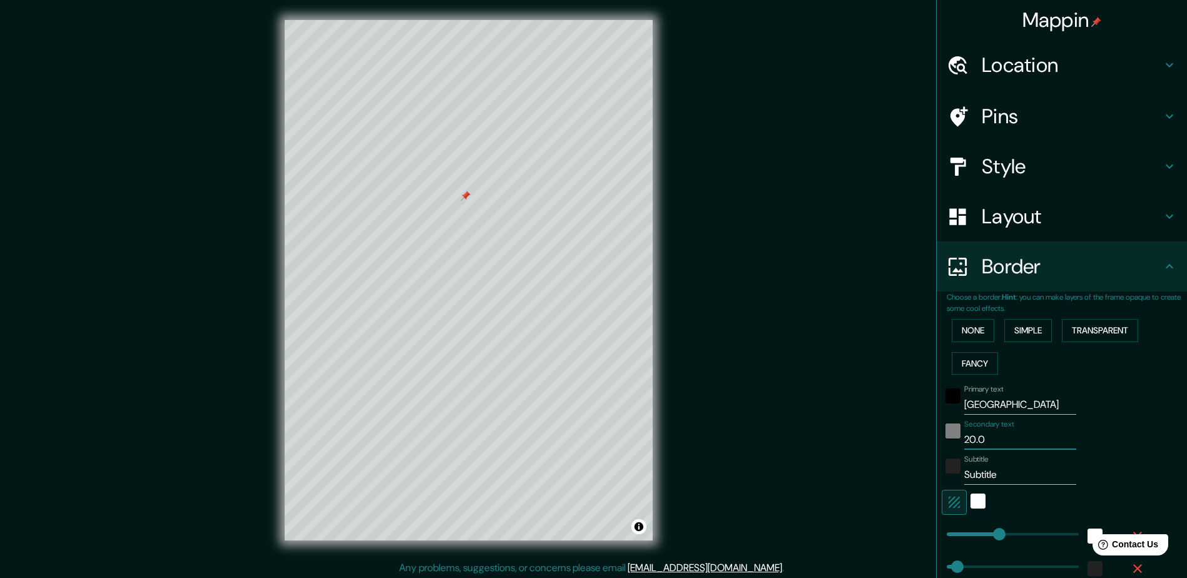
type input "47"
type input "20.04/"
type input "235"
type input "47"
type input "20.04"
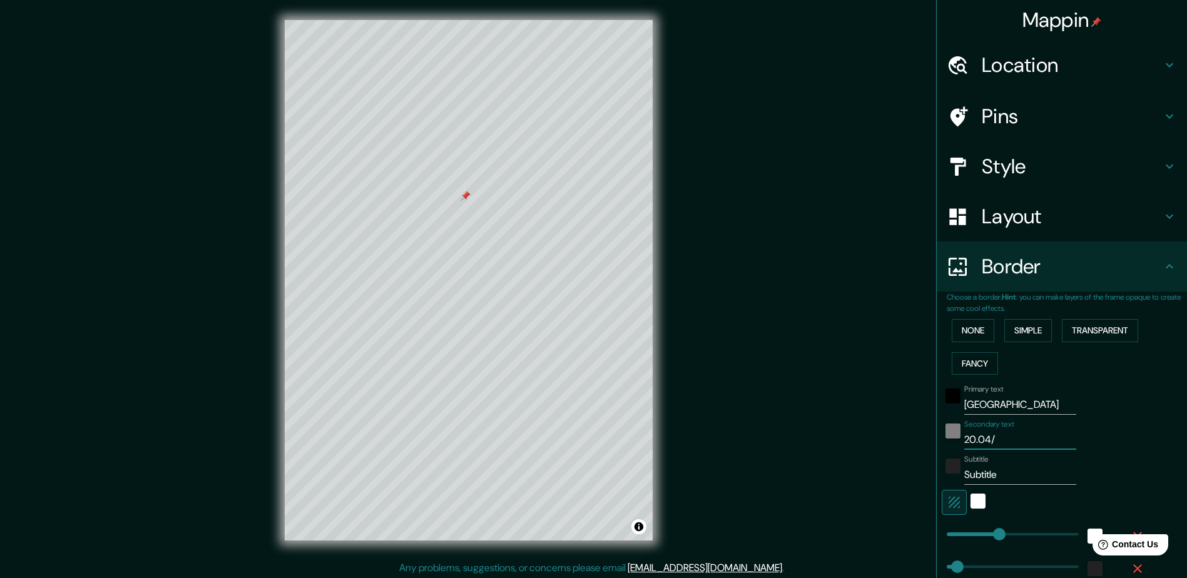
type input "235"
type input "47"
type input "20.04."
type input "235"
type input "47"
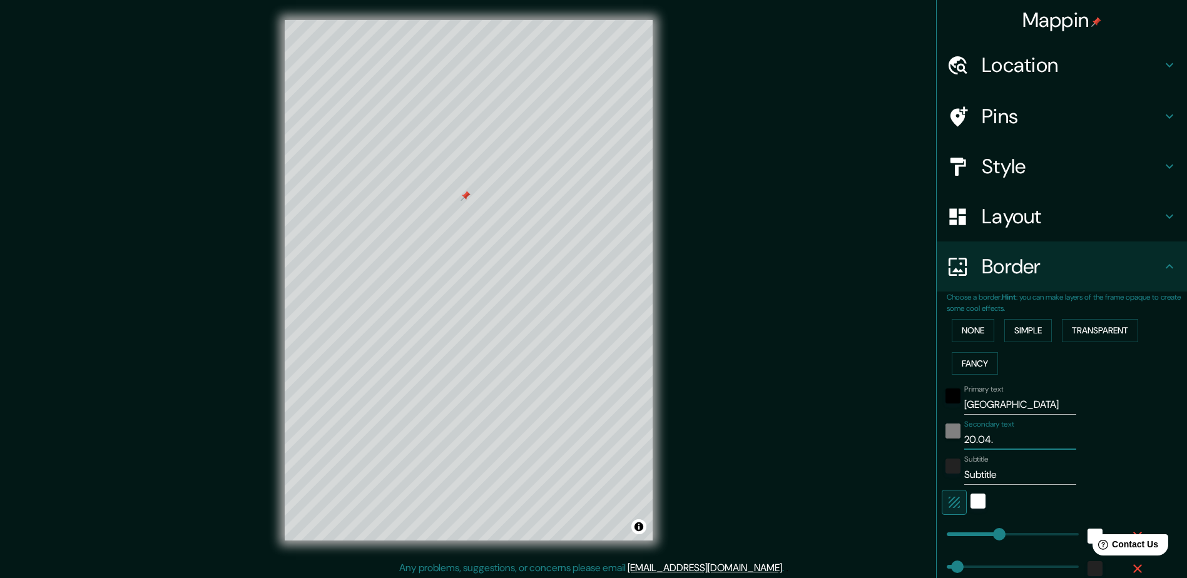
type input "20.04.2"
type input "235"
type input "47"
type input "[DATE]"
type input "235"
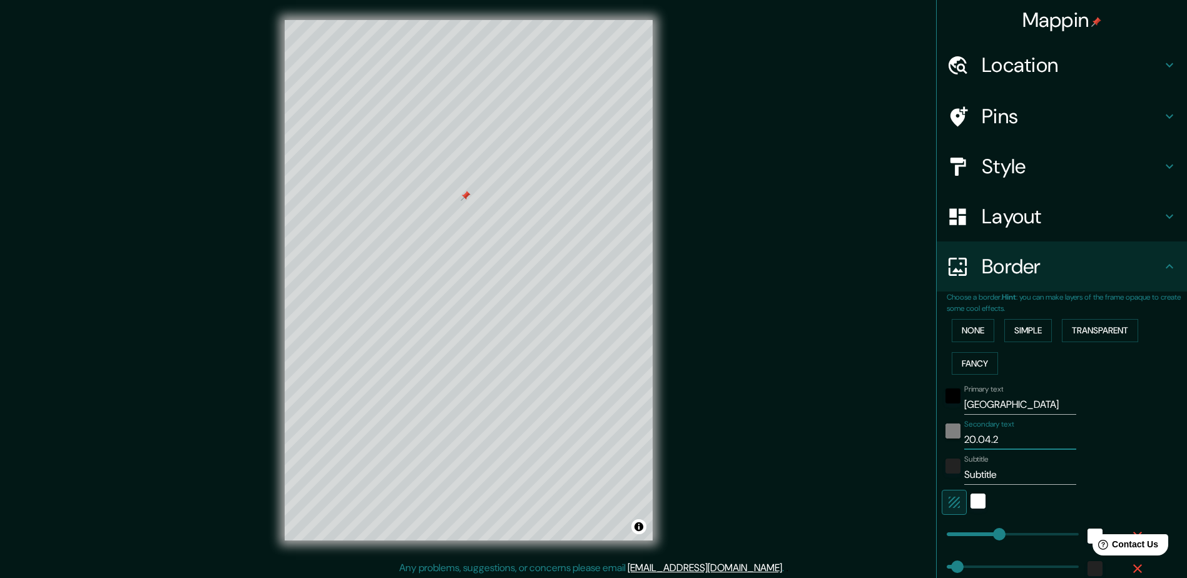
type input "47"
type input "20.04.202"
type input "235"
type input "47"
type input "[DATE]"
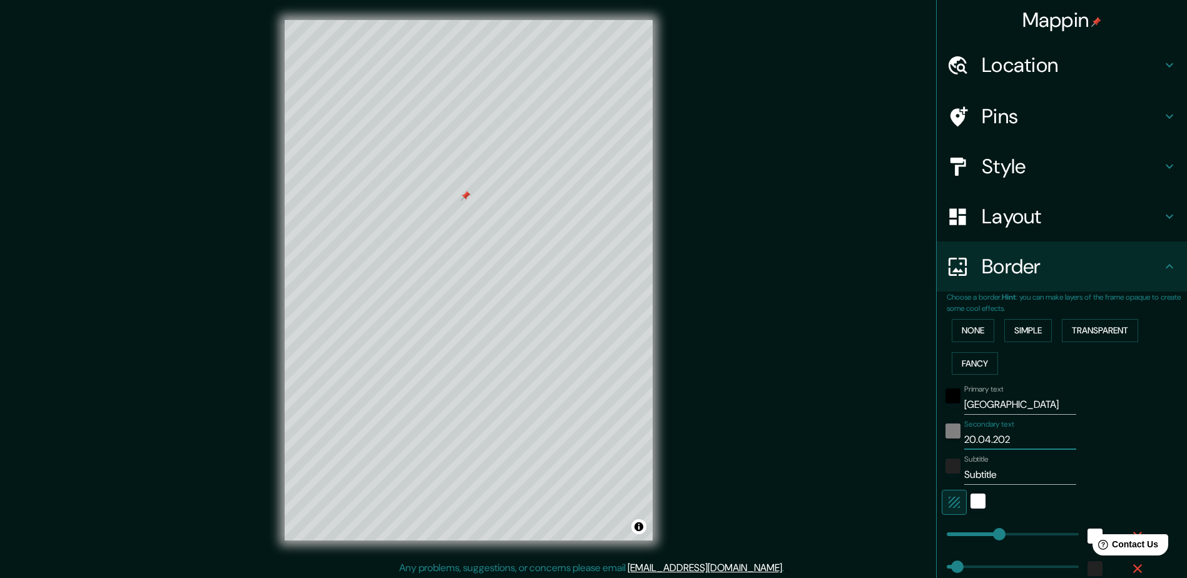
type input "235"
type input "47"
type input "[DATE]"
click at [471, 504] on div at bounding box center [470, 504] width 10 height 10
drag, startPoint x: 991, startPoint y: 474, endPoint x: 910, endPoint y: 474, distance: 81.3
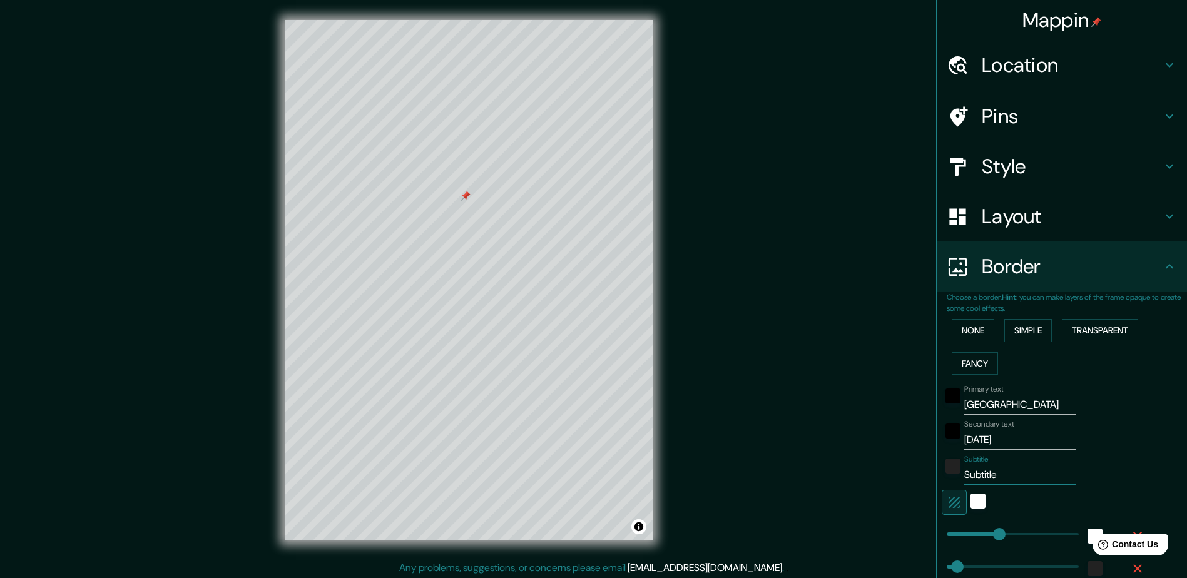
click at [910, 474] on div "Mappin Location Pins Style Layout Border Choose a border. Hint : you can make l…" at bounding box center [593, 290] width 1187 height 581
type input "L"
type input "235"
type input "47"
type input "Lo"
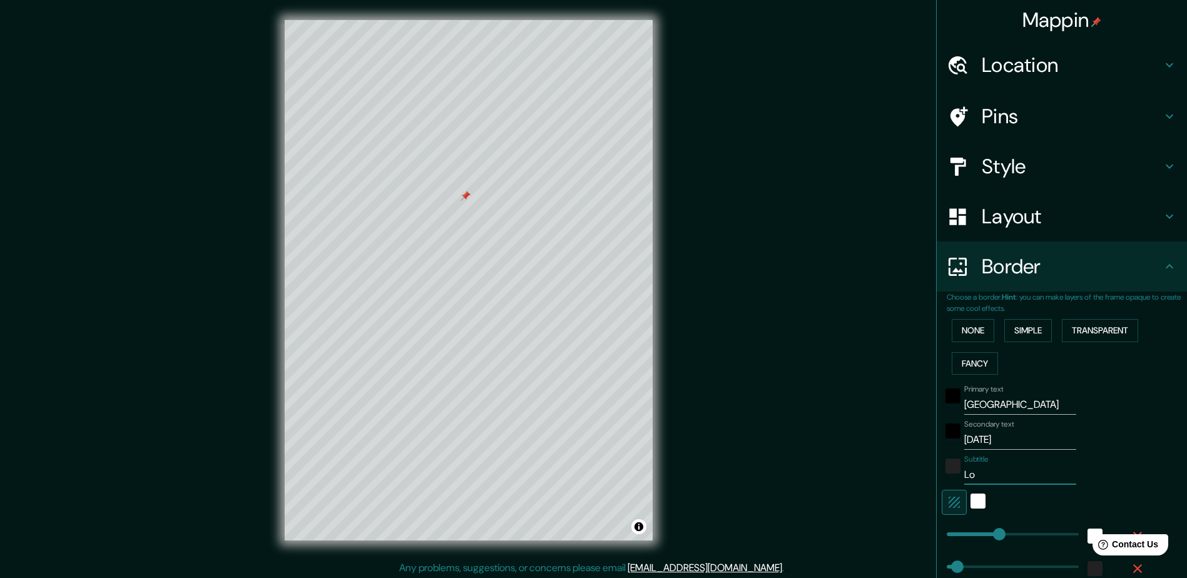
type input "235"
type input "47"
type input "Los"
type input "235"
type input "47"
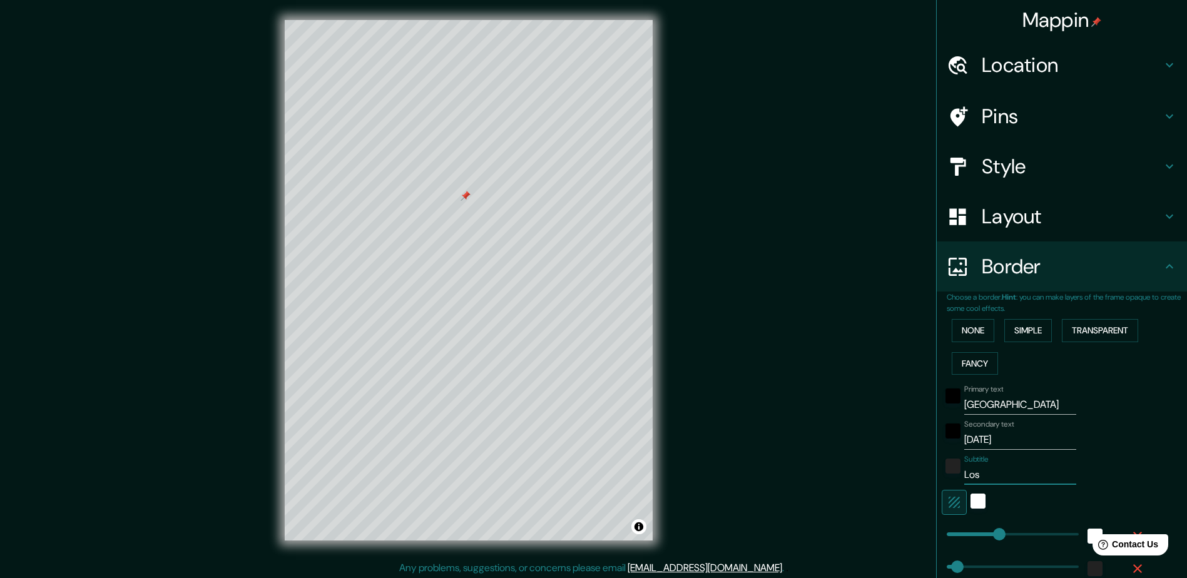
type input "Los"
type input "235"
type input "47"
type input "Los"
type input "235"
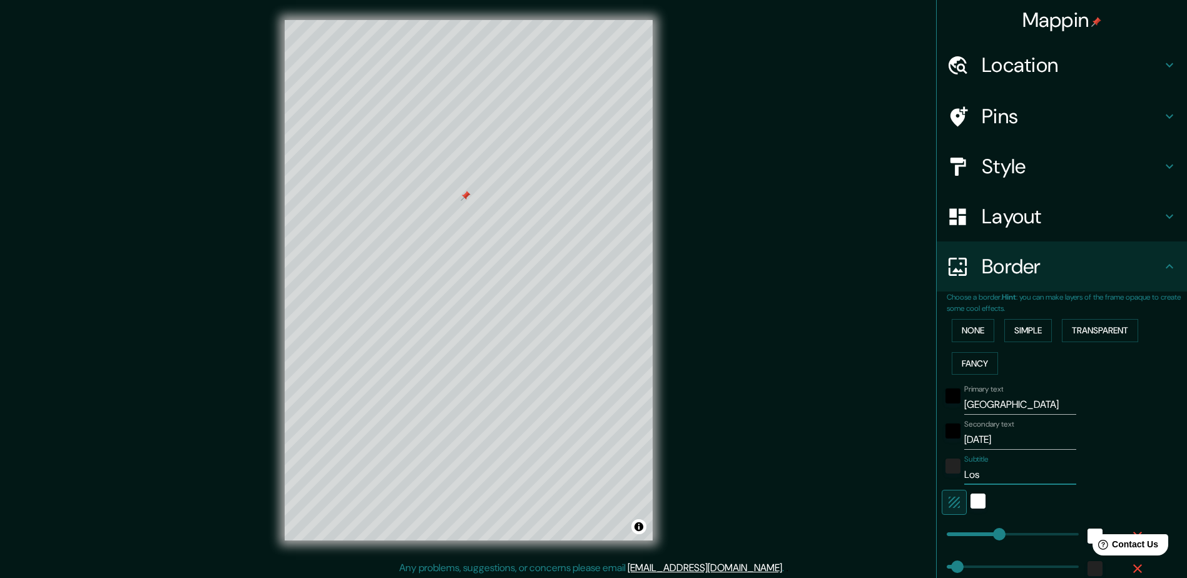
type input "47"
type input "Lo"
type input "235"
type input "47"
type input "L"
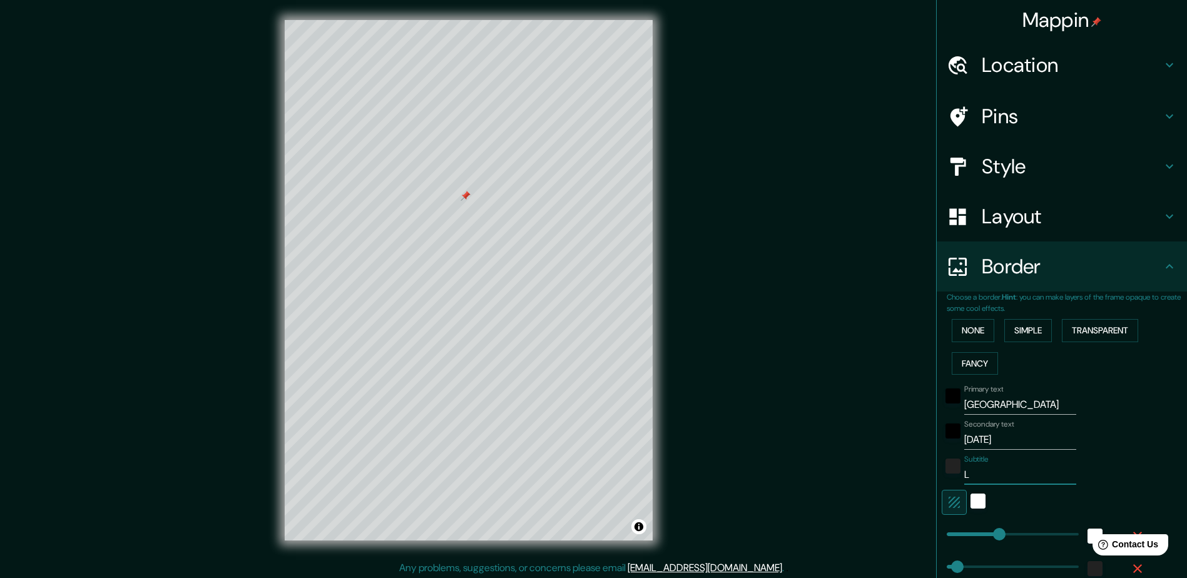
type input "235"
type input "47"
type input "235"
type input "47"
type input "L"
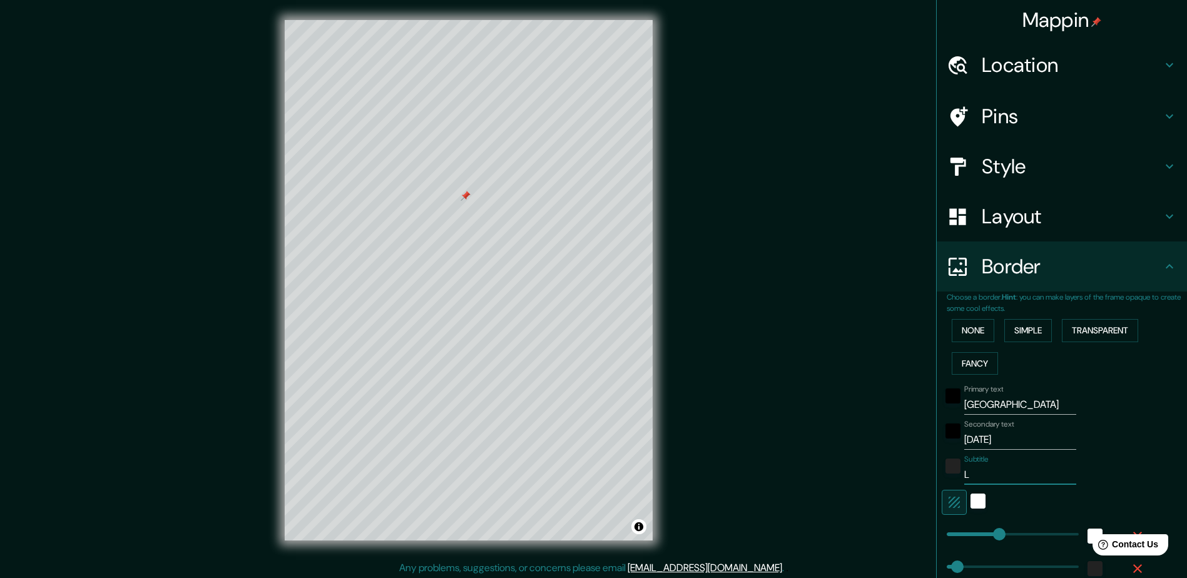
type input "235"
type input "47"
type input "La"
type input "235"
type input "47"
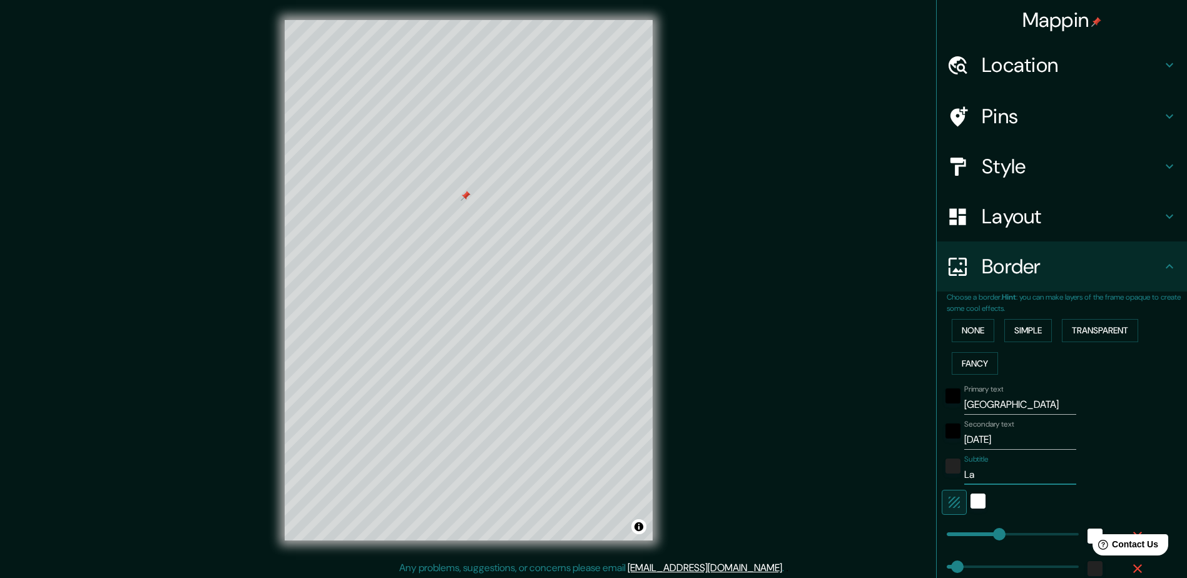
type input "La"
type input "235"
type input "47"
type input "La m"
type input "235"
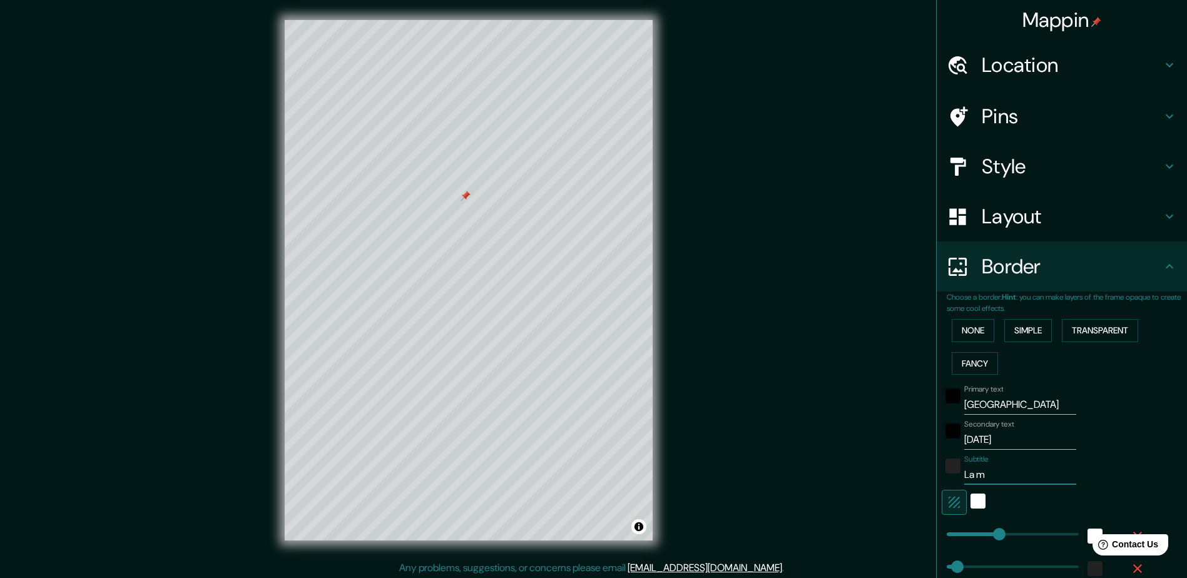
type input "47"
type input "La me"
type input "235"
type input "47"
type input "La mej"
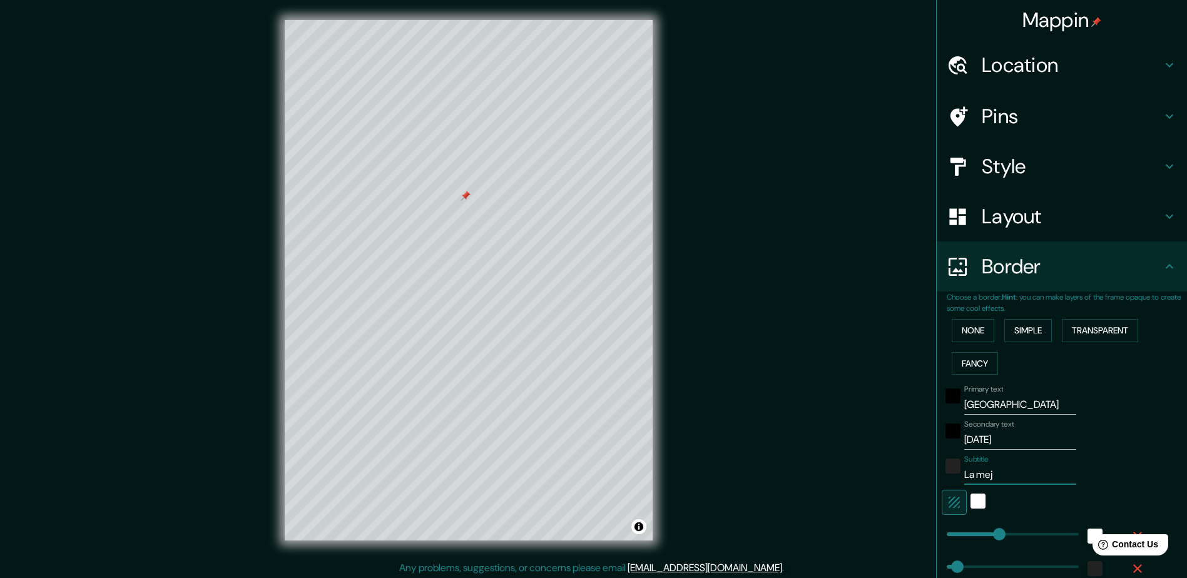
type input "235"
type input "47"
type input "La mejo"
type input "235"
type input "47"
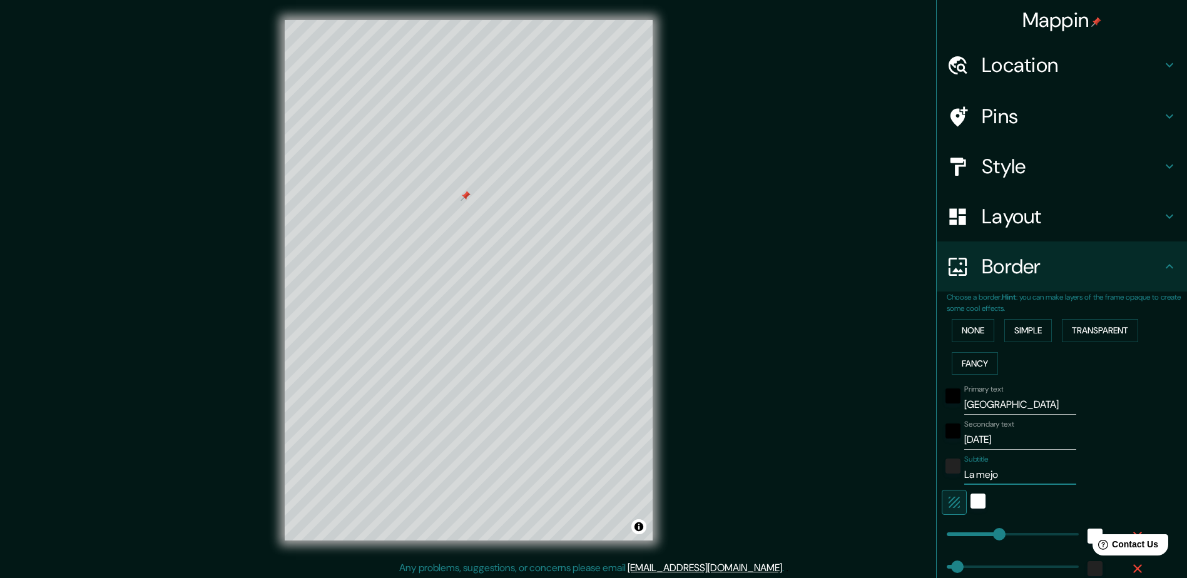
type input "La mejor"
type input "235"
type input "47"
type input "La mejor"
type input "235"
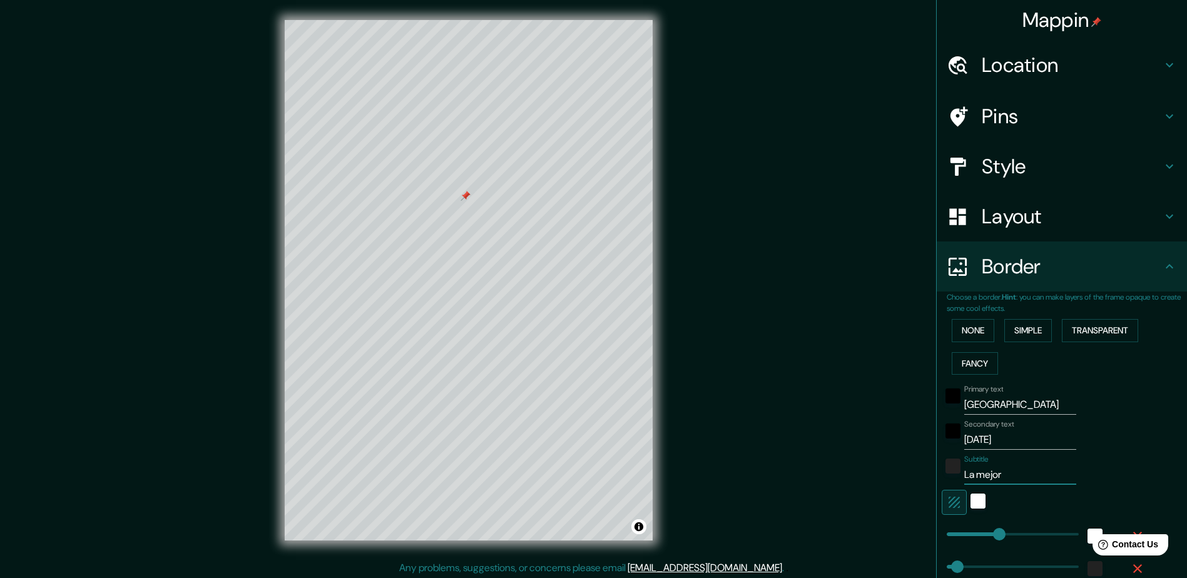
type input "47"
type input "La mejor c"
type input "235"
type input "47"
type input "La mejor ci"
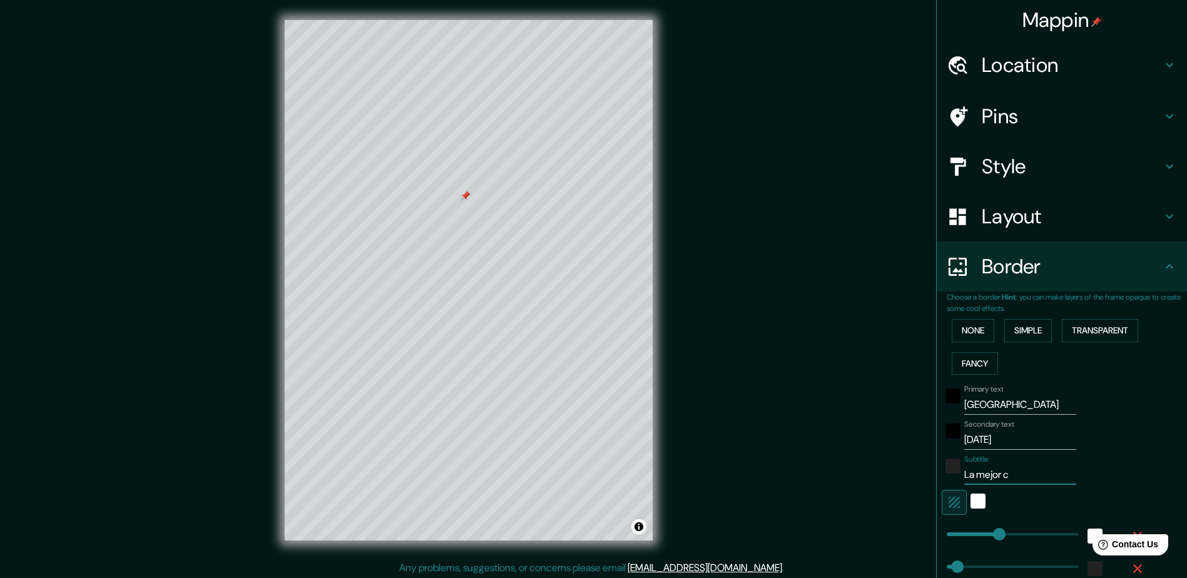
type input "235"
type input "47"
type input "La mejor cit"
type input "235"
type input "47"
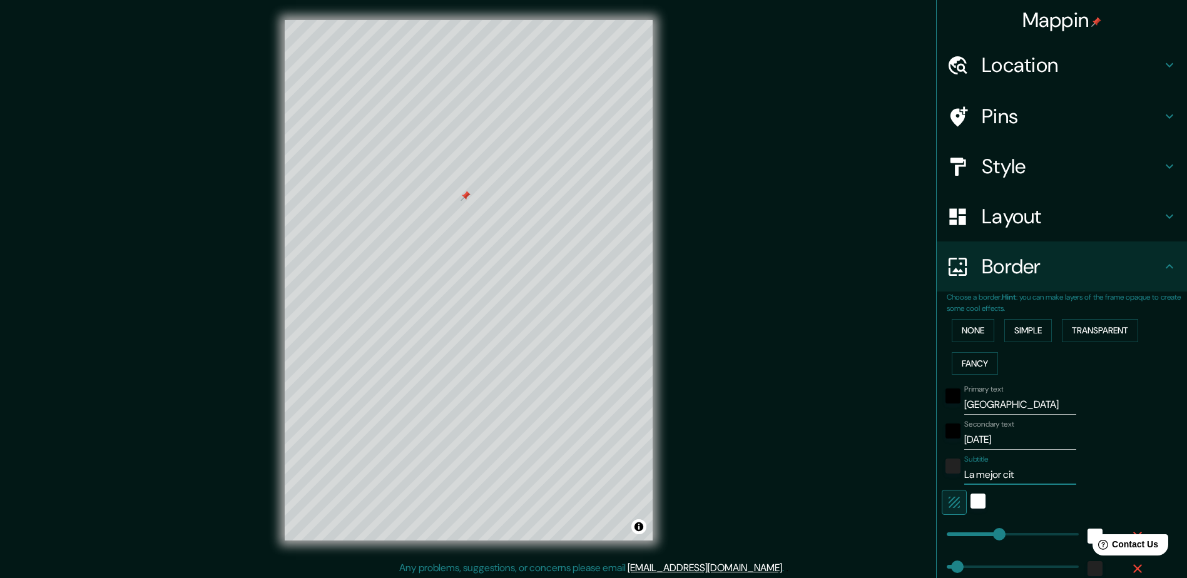
type input "La mejor cita"
type input "235"
type input "47"
type input "La mejor cita"
type input "235"
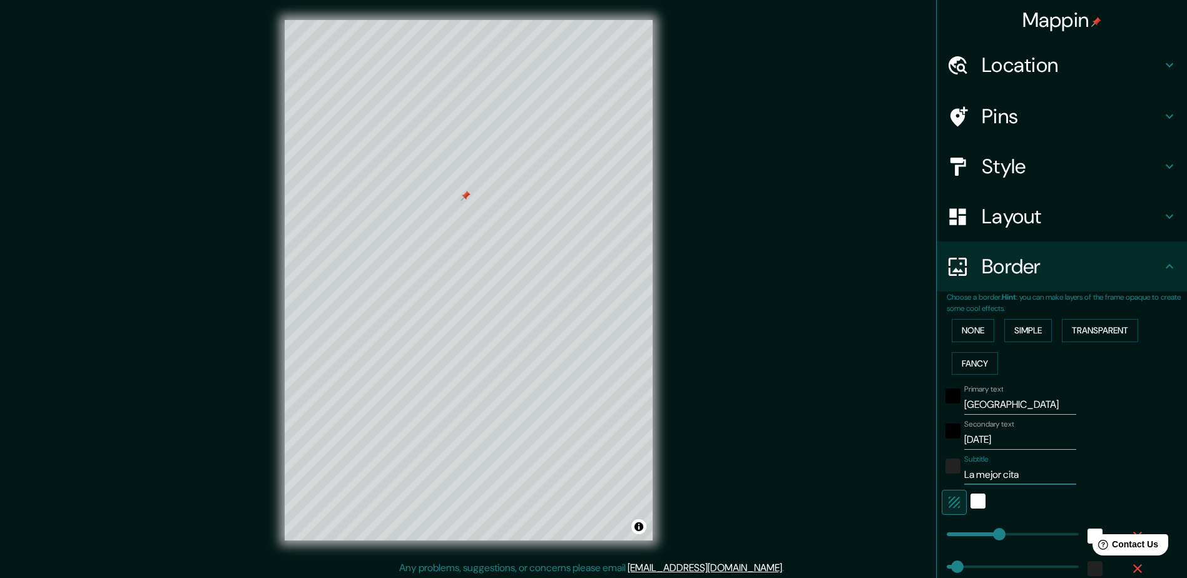
type input "47"
type input "La mejor cita a"
type input "235"
type input "47"
type input "La mejor cita a l"
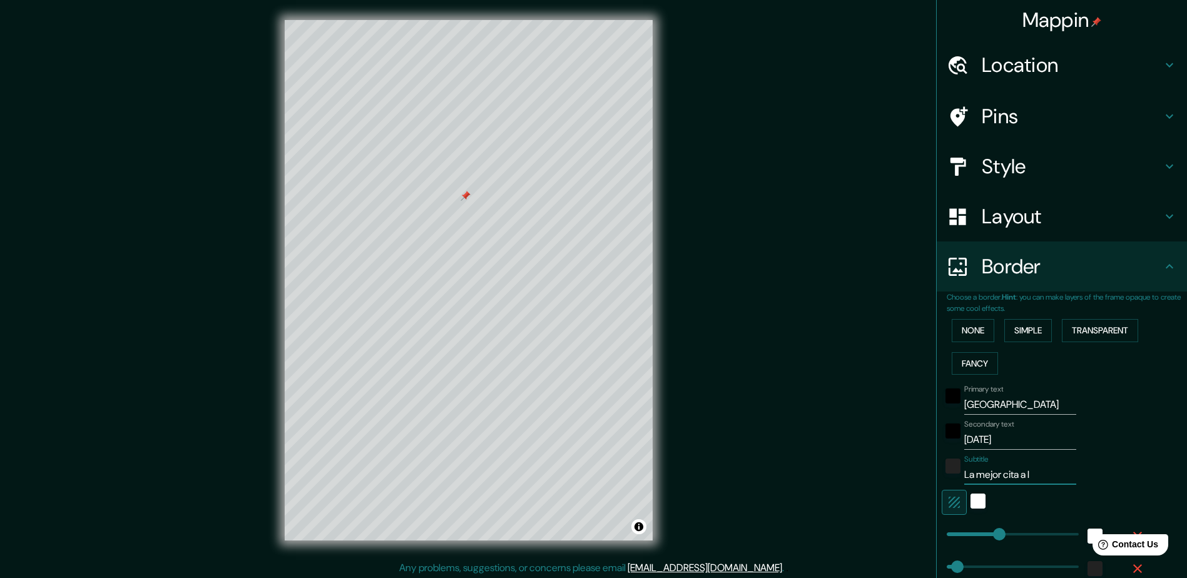
type input "235"
type input "47"
type input "La mejor cita a la"
type input "235"
type input "47"
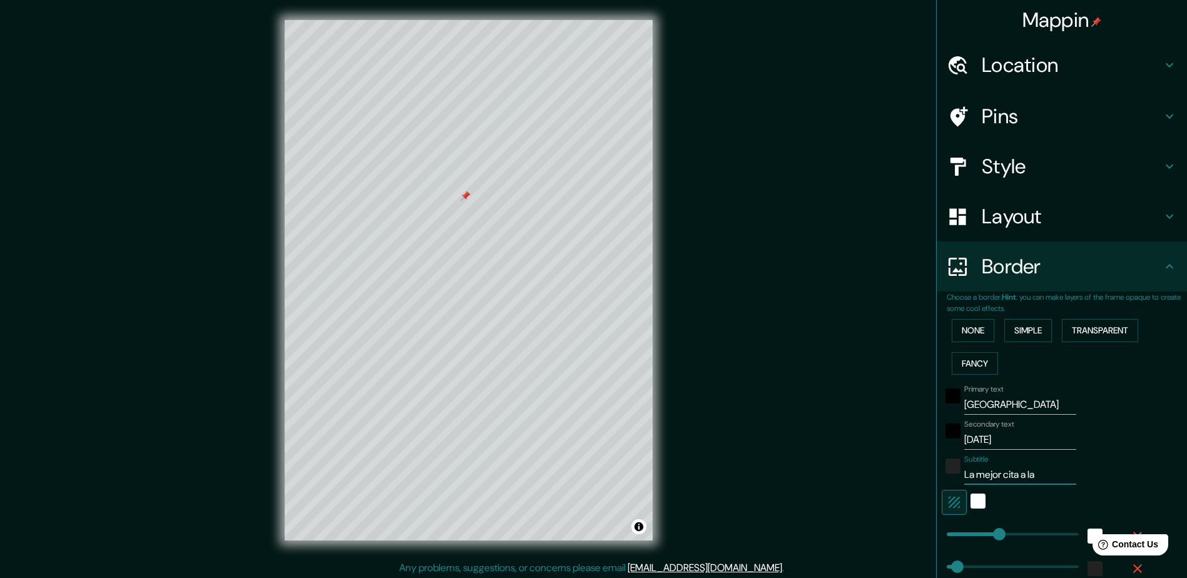
type input "La mejor cita a la"
type input "235"
type input "47"
type input "La mejor cita a la q"
type input "235"
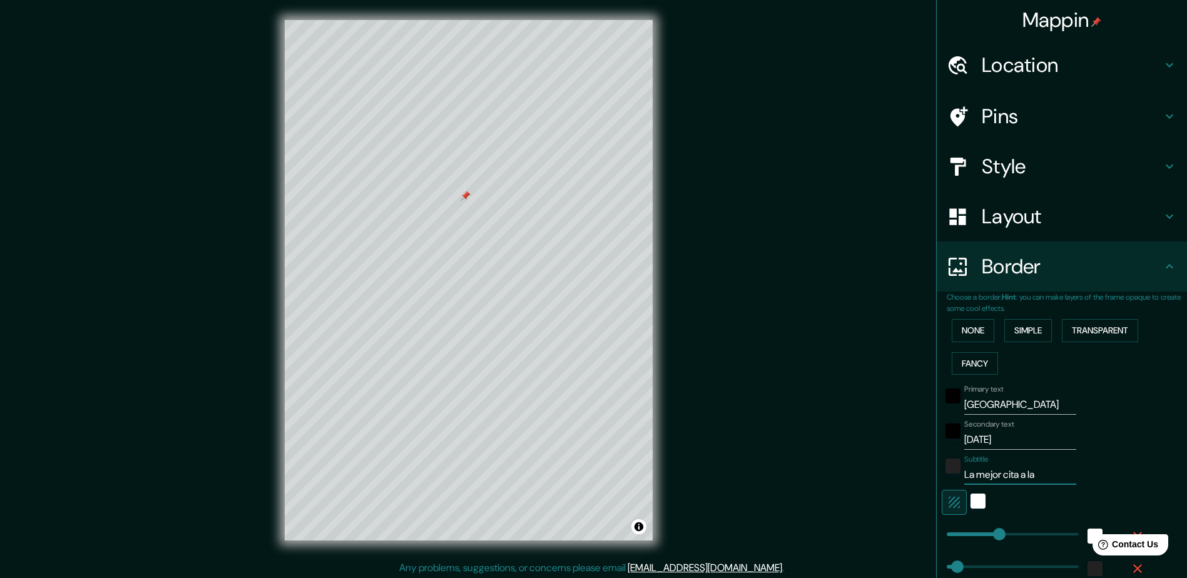
type input "47"
type input "La mejor cita a la qu"
type input "235"
type input "47"
type input "La mejor cita a la que"
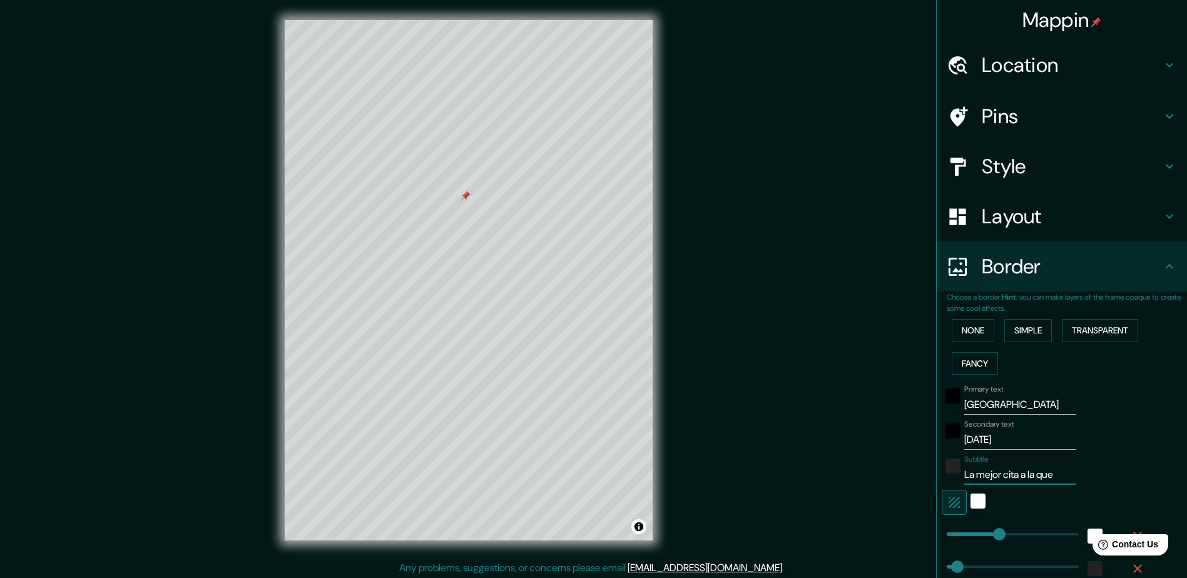
type input "235"
drag, startPoint x: 1010, startPoint y: 440, endPoint x: 951, endPoint y: 440, distance: 59.4
click at [951, 440] on div "Secondary text [DATE]" at bounding box center [1044, 435] width 205 height 30
click at [978, 473] on input "Subtitle" at bounding box center [1020, 475] width 112 height 20
click at [1018, 440] on input "Secondary text" at bounding box center [1020, 440] width 112 height 20
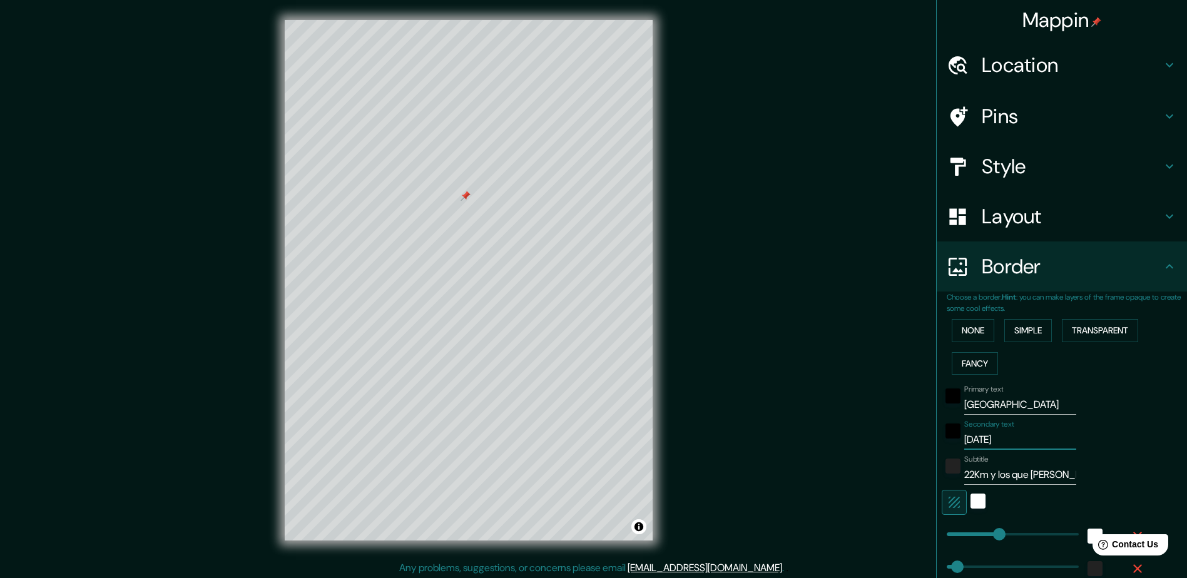
click at [1010, 439] on input "[DATE]" at bounding box center [1020, 440] width 112 height 20
drag, startPoint x: 1010, startPoint y: 439, endPoint x: 929, endPoint y: 438, distance: 80.7
click at [937, 438] on div "Choose a border. Hint : you can make layers of the frame opaque to create some …" at bounding box center [1062, 456] width 250 height 328
drag, startPoint x: 986, startPoint y: 477, endPoint x: 914, endPoint y: 480, distance: 72.6
click at [914, 480] on div "Mappin Location Pins Style Layout Border Choose a border. Hint : you can make l…" at bounding box center [593, 290] width 1187 height 581
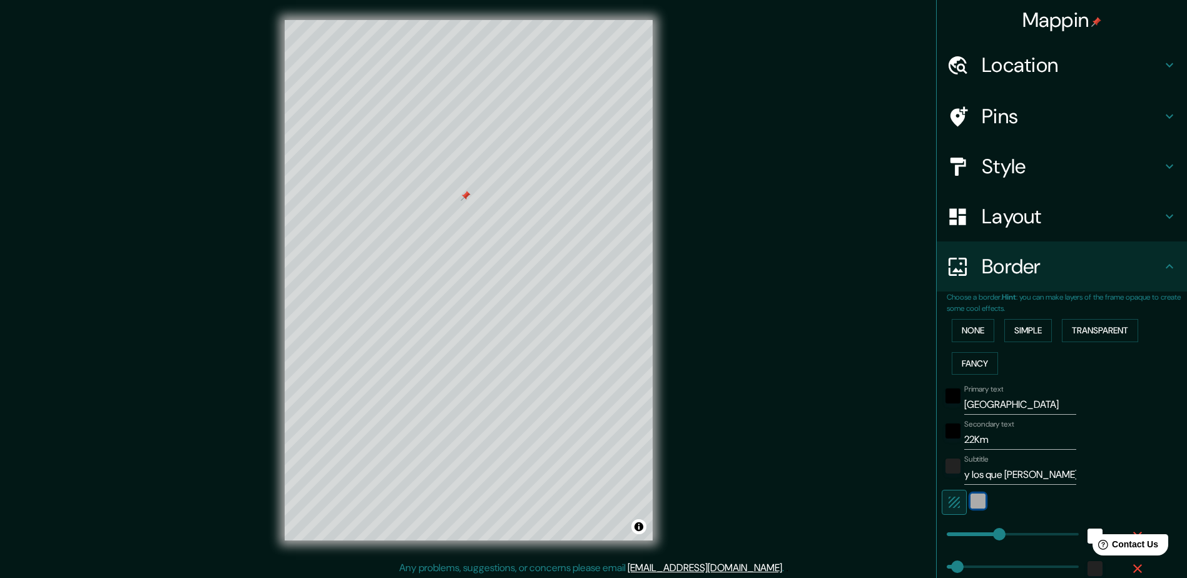
click at [970, 502] on div "white" at bounding box center [977, 501] width 15 height 15
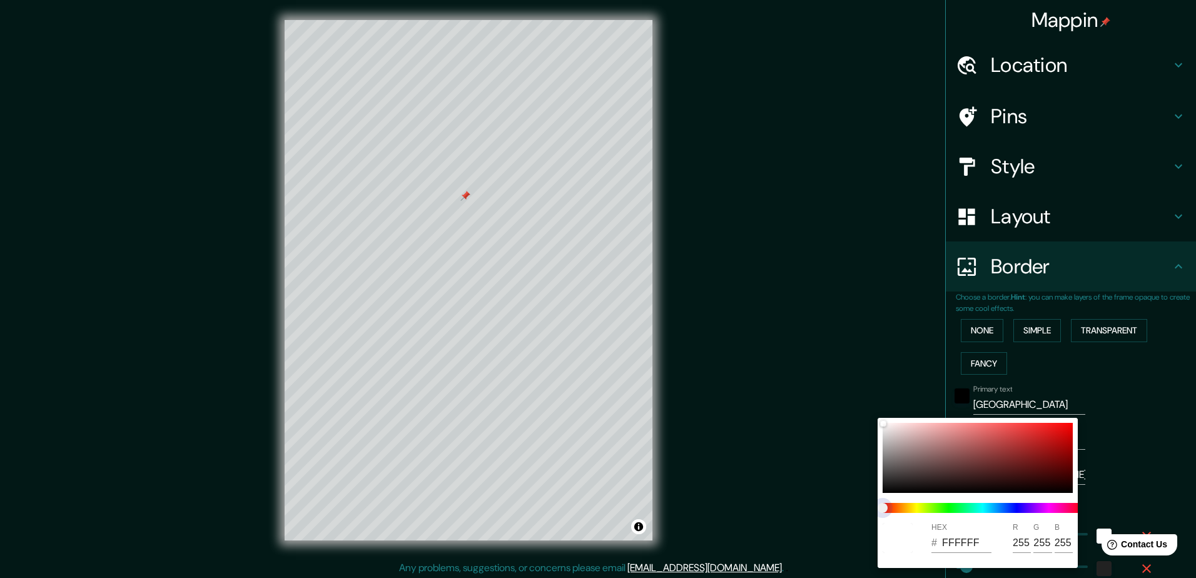
drag, startPoint x: 945, startPoint y: 509, endPoint x: 974, endPoint y: 507, distance: 29.5
click at [974, 507] on span at bounding box center [983, 508] width 200 height 10
drag, startPoint x: 976, startPoint y: 510, endPoint x: 984, endPoint y: 510, distance: 7.5
click at [984, 510] on span at bounding box center [983, 508] width 200 height 10
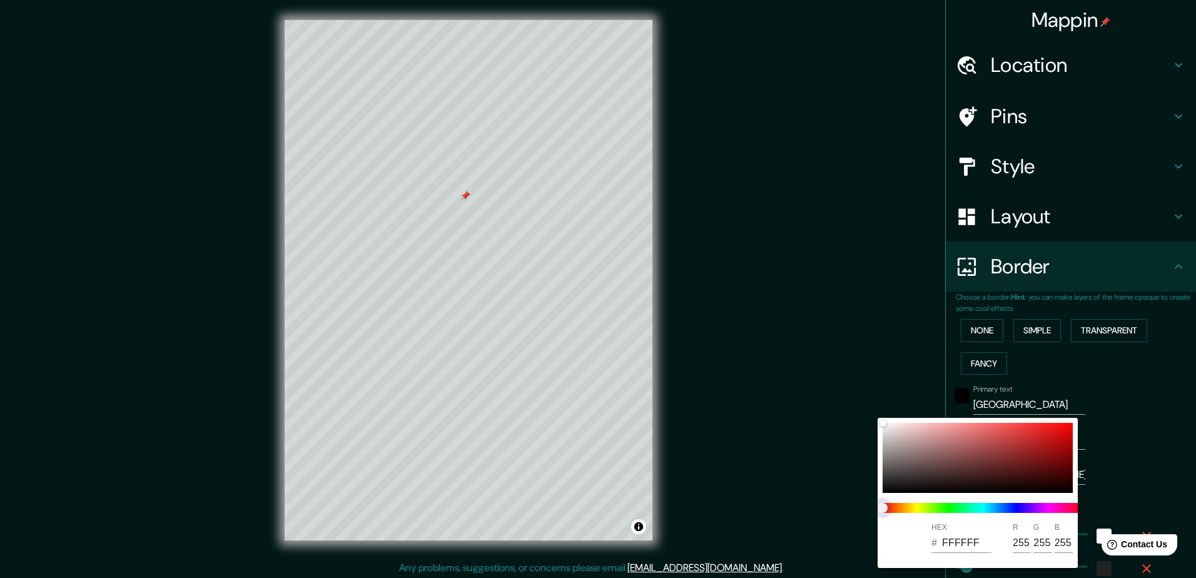
click at [984, 510] on span at bounding box center [983, 508] width 200 height 10
drag, startPoint x: 988, startPoint y: 509, endPoint x: 1004, endPoint y: 509, distance: 15.6
click at [992, 509] on span at bounding box center [983, 508] width 200 height 10
drag, startPoint x: 884, startPoint y: 506, endPoint x: 910, endPoint y: 506, distance: 25.7
click at [910, 506] on span at bounding box center [983, 508] width 200 height 10
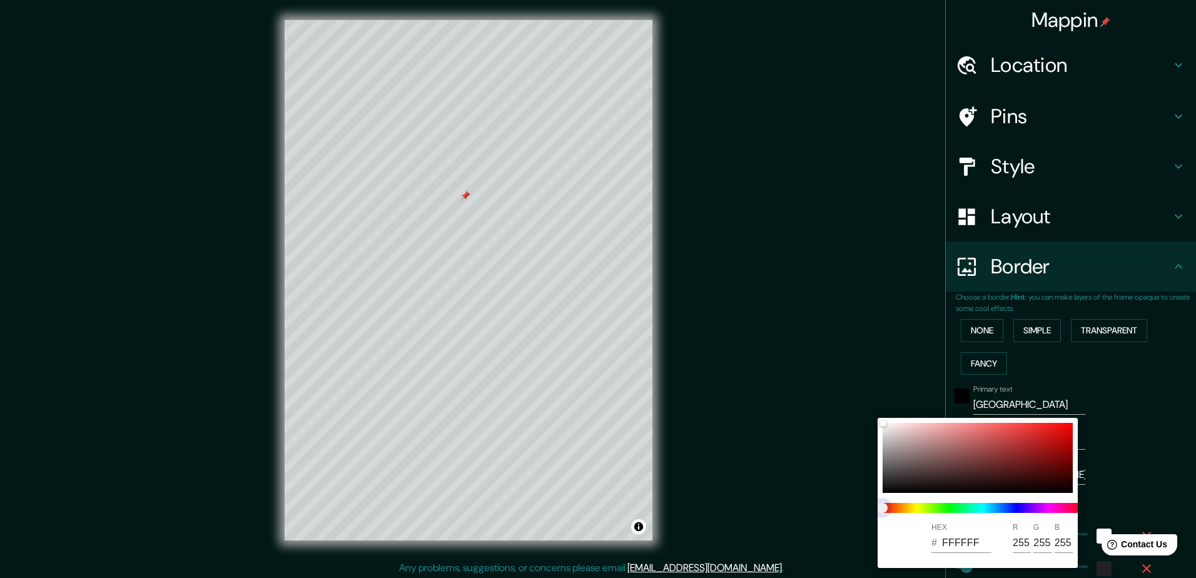
drag, startPoint x: 884, startPoint y: 507, endPoint x: 969, endPoint y: 512, distance: 85.2
click at [969, 512] on span at bounding box center [983, 508] width 200 height 10
click at [1128, 489] on div at bounding box center [598, 289] width 1196 height 578
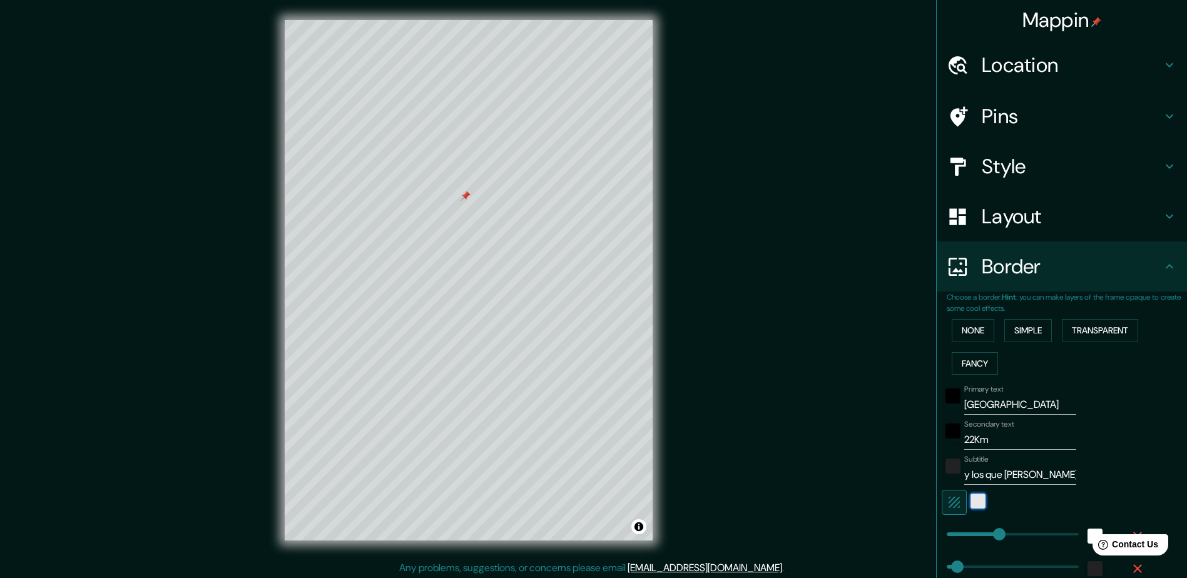
click at [970, 502] on div "white" at bounding box center [977, 501] width 15 height 15
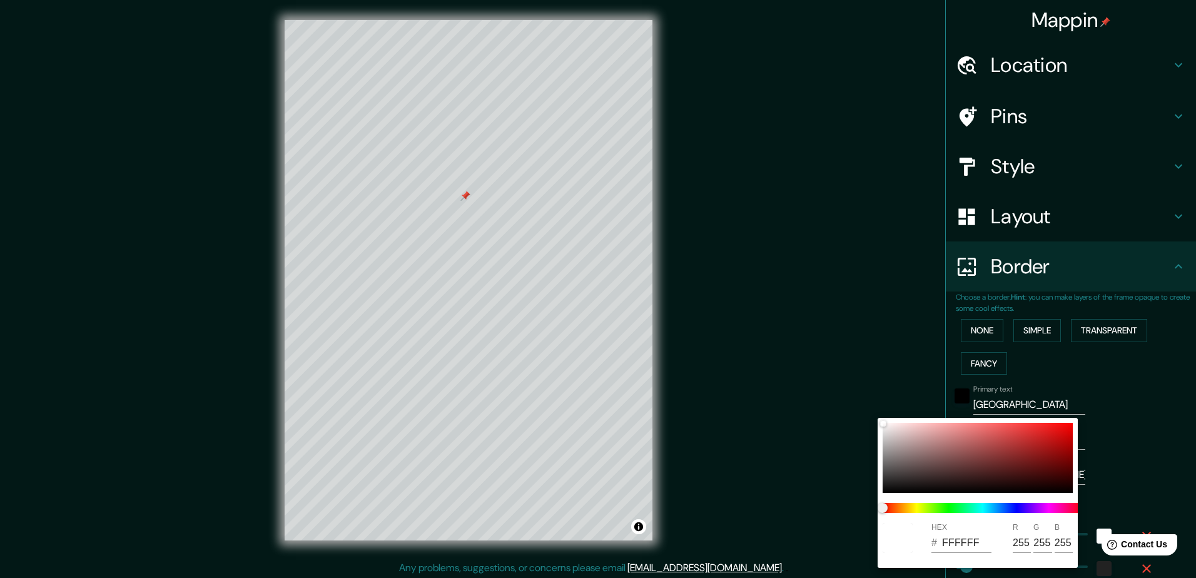
click at [1106, 472] on div at bounding box center [598, 289] width 1196 height 578
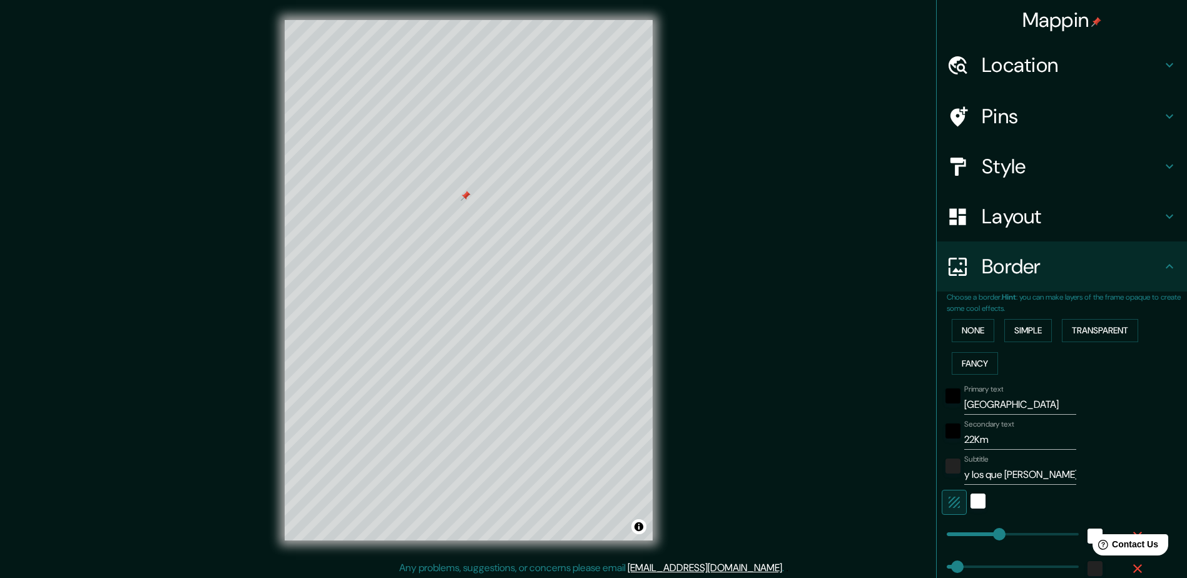
click at [949, 503] on icon "button" at bounding box center [954, 502] width 11 height 11
click at [951, 506] on icon "button" at bounding box center [954, 502] width 15 height 15
click at [970, 505] on div "white" at bounding box center [977, 501] width 15 height 15
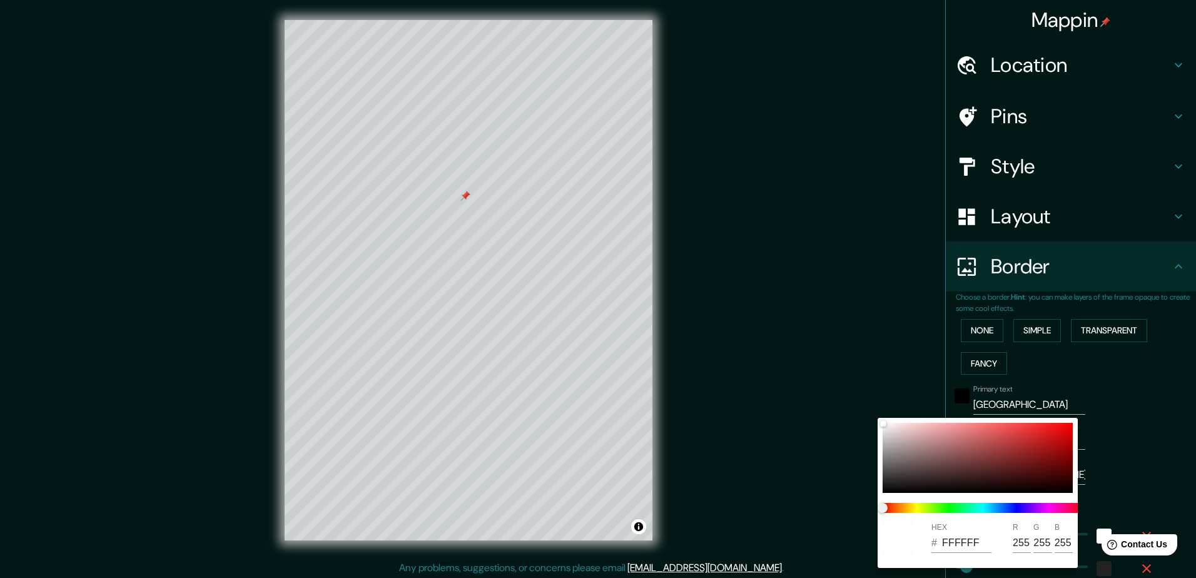
click at [1117, 486] on div at bounding box center [598, 289] width 1196 height 578
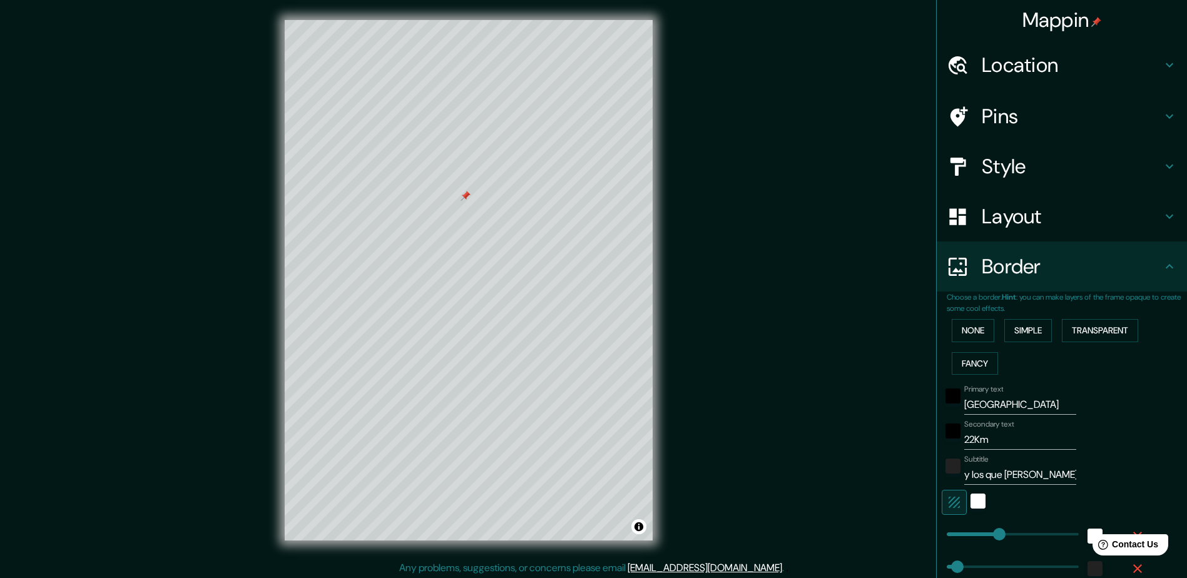
click at [952, 504] on icon "button" at bounding box center [954, 502] width 15 height 15
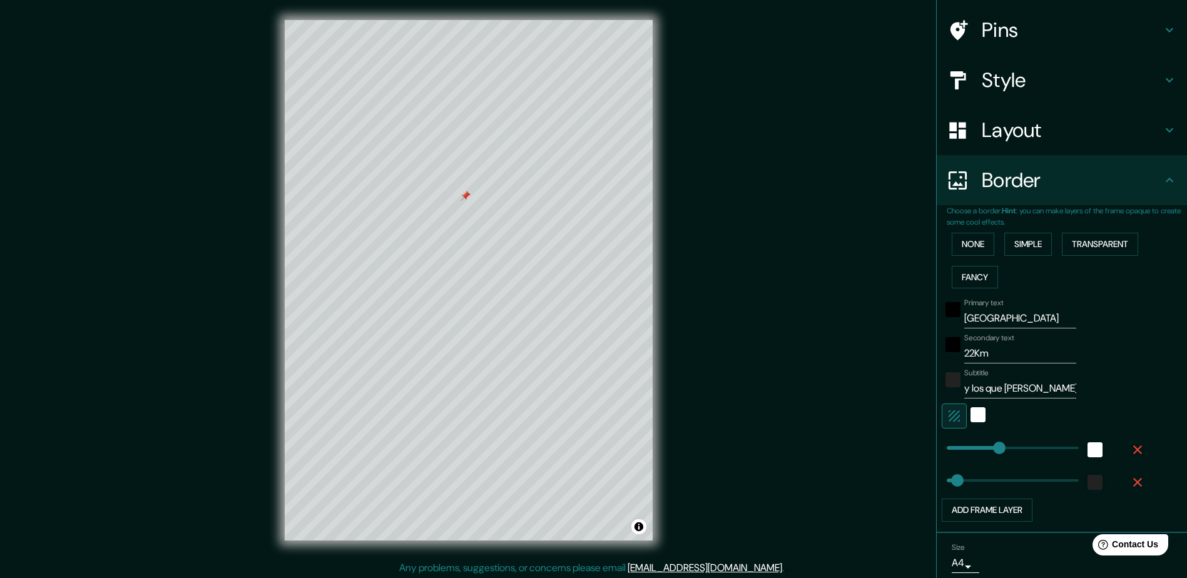
scroll to position [125, 0]
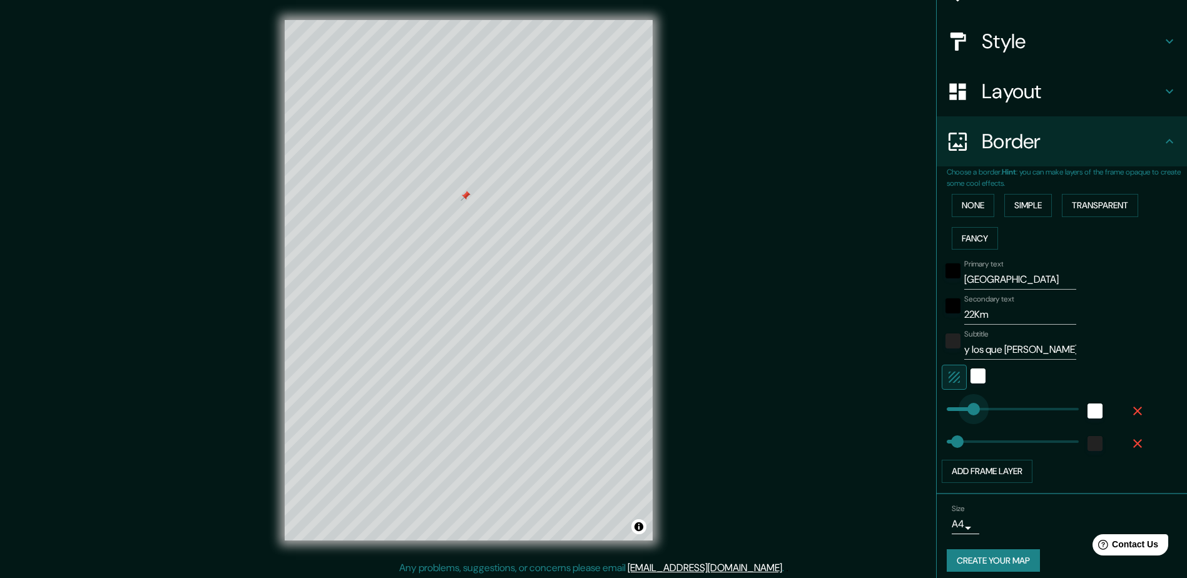
drag, startPoint x: 989, startPoint y: 409, endPoint x: 965, endPoint y: 416, distance: 24.2
drag, startPoint x: 965, startPoint y: 409, endPoint x: 979, endPoint y: 411, distance: 13.9
drag, startPoint x: 979, startPoint y: 411, endPoint x: 957, endPoint y: 412, distance: 21.9
drag, startPoint x: 956, startPoint y: 411, endPoint x: 968, endPoint y: 411, distance: 11.9
drag, startPoint x: 948, startPoint y: 438, endPoint x: 959, endPoint y: 439, distance: 10.7
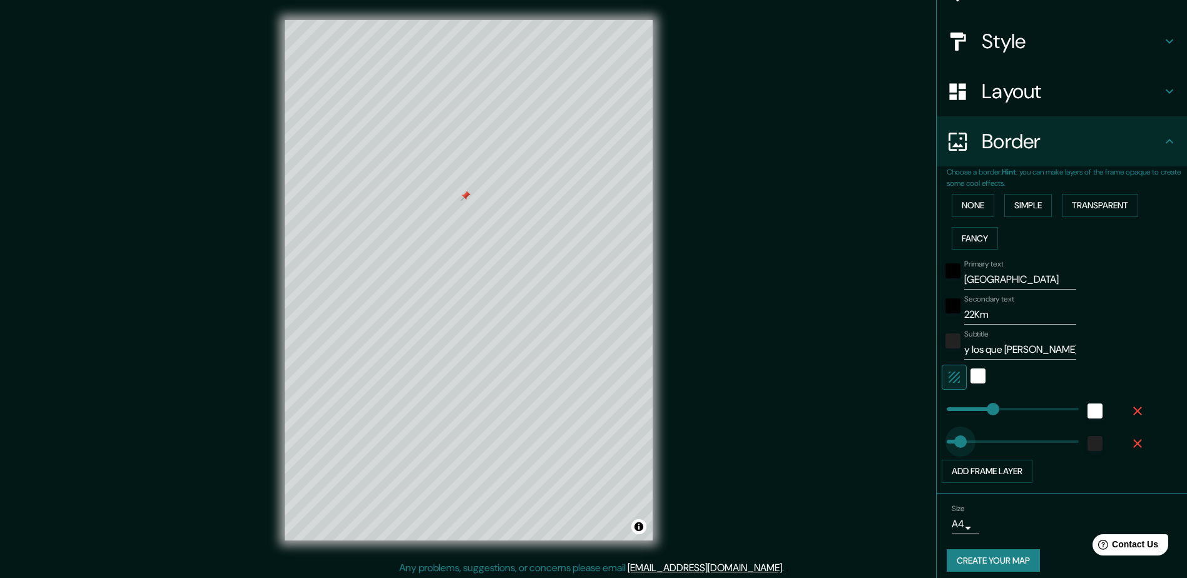
drag, startPoint x: 959, startPoint y: 439, endPoint x: 950, endPoint y: 438, distance: 8.2
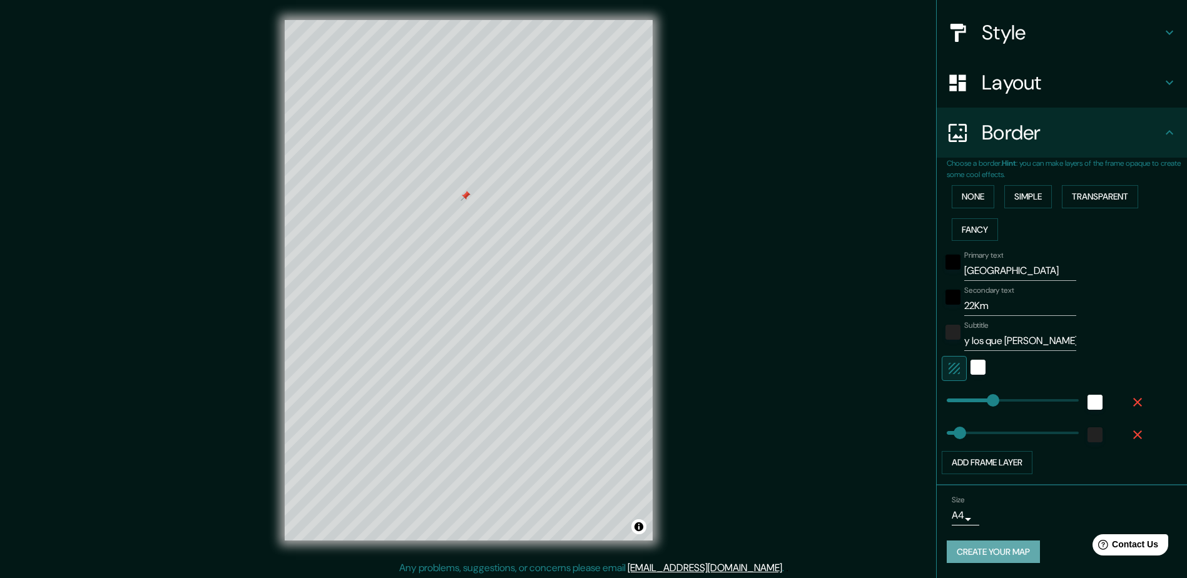
click at [978, 553] on button "Create your map" at bounding box center [993, 552] width 93 height 23
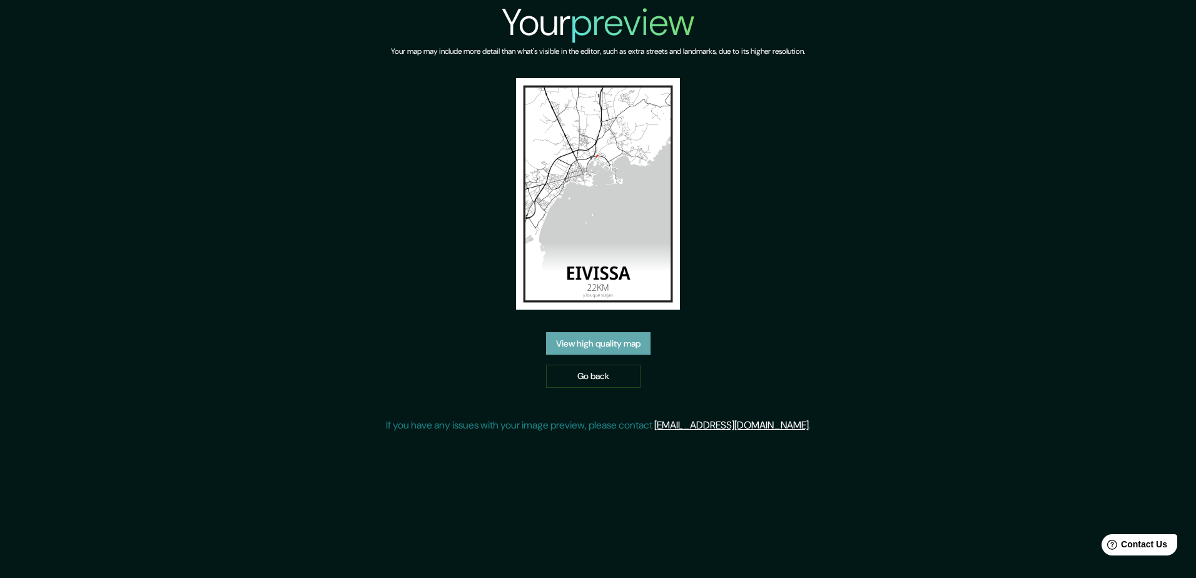
click at [631, 332] on link "View high quality map" at bounding box center [598, 343] width 104 height 23
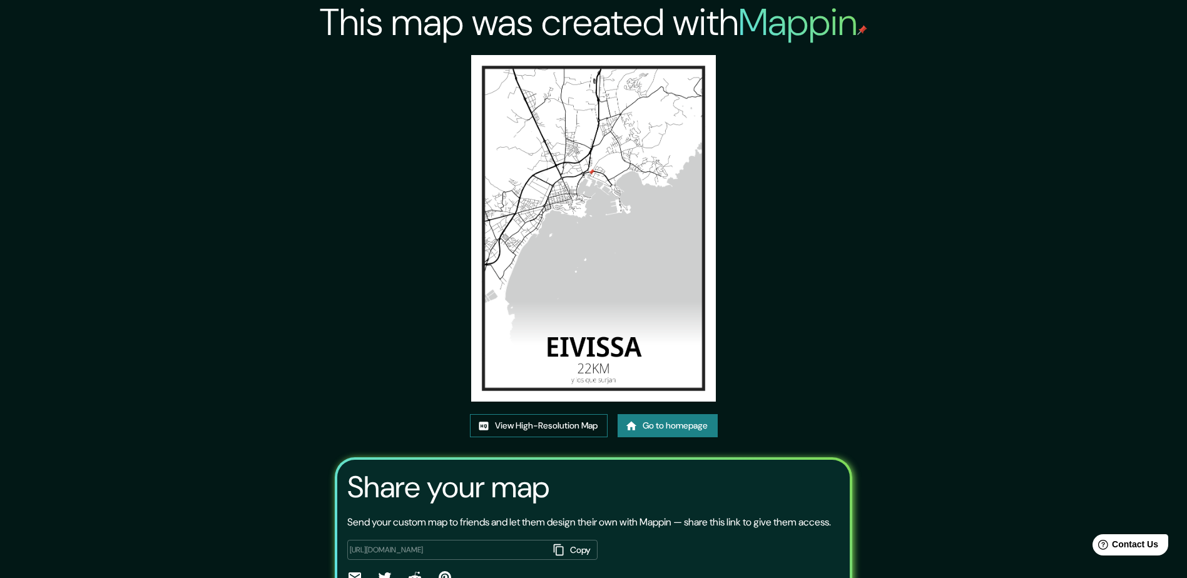
click at [542, 429] on link "View High-Resolution Map" at bounding box center [539, 425] width 138 height 23
